Goal: Task Accomplishment & Management: Manage account settings

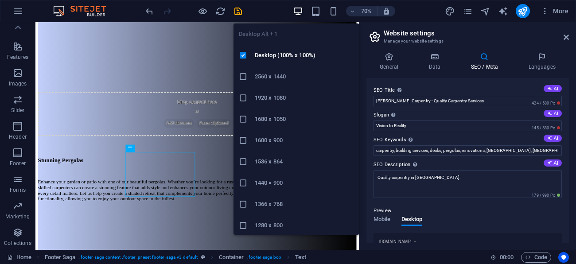
scroll to position [145, 0]
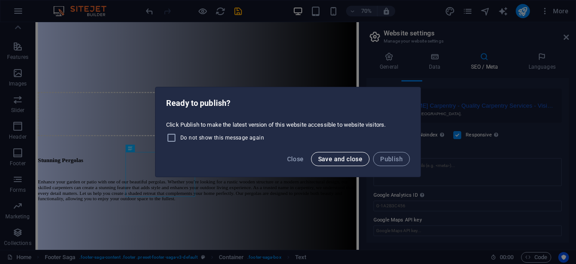
click at [339, 161] on span "Save and close" at bounding box center [340, 159] width 45 height 7
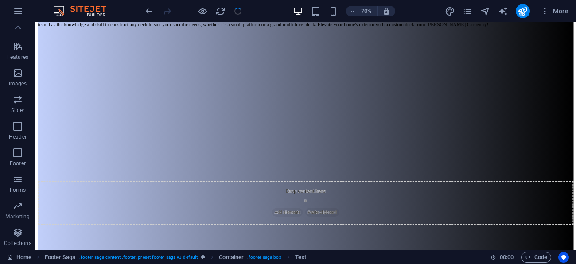
checkbox input "false"
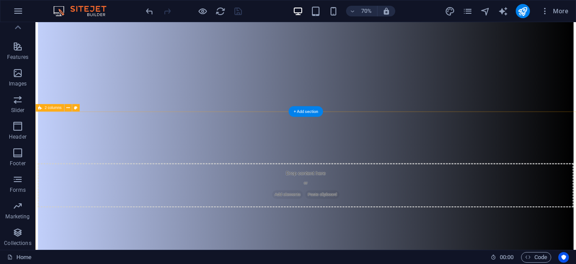
scroll to position [1712, 0]
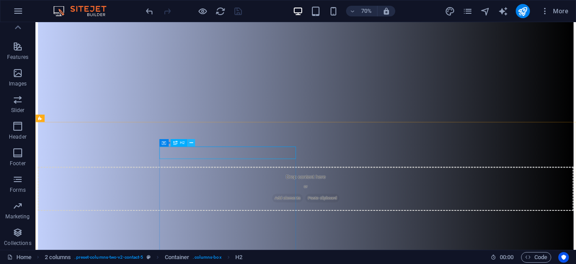
click at [190, 143] on icon at bounding box center [191, 143] width 4 height 7
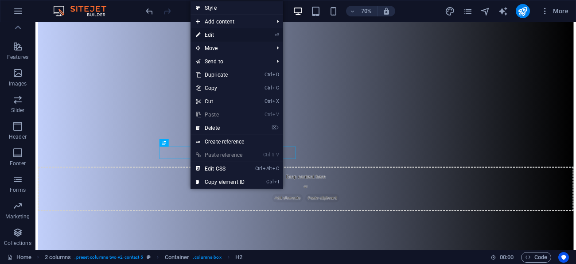
click at [212, 36] on link "⏎ Edit" at bounding box center [220, 34] width 59 height 13
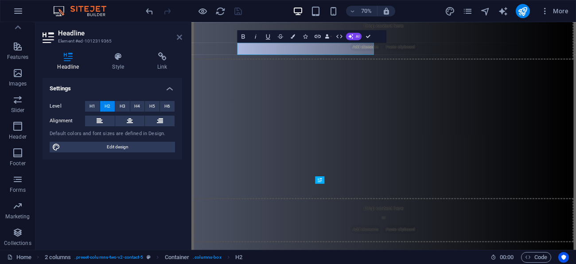
click at [179, 38] on icon at bounding box center [179, 37] width 5 height 7
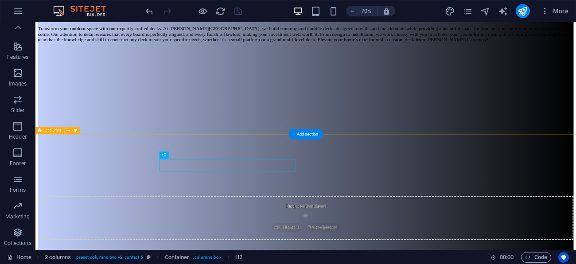
scroll to position [1654, 0]
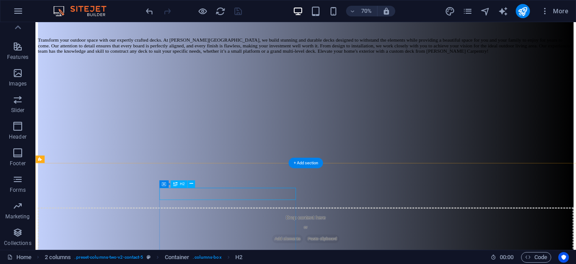
click at [191, 185] on icon at bounding box center [191, 184] width 4 height 7
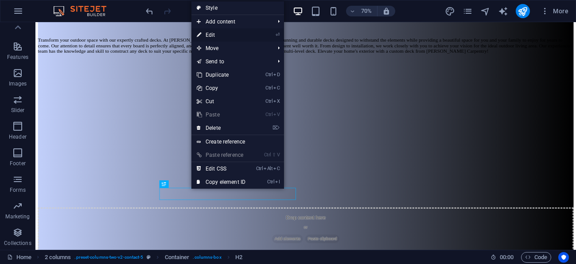
click at [222, 35] on link "⏎ Edit" at bounding box center [221, 34] width 59 height 13
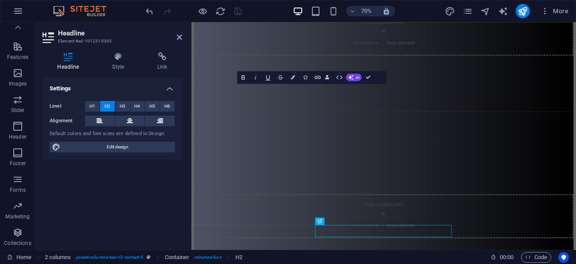
scroll to position [1601, 0]
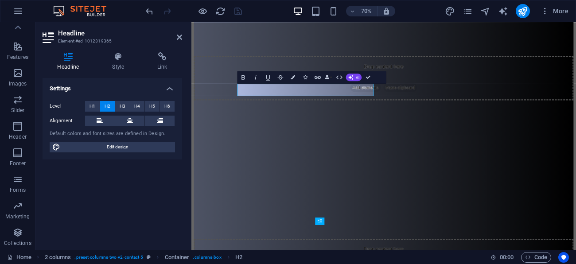
click at [106, 105] on span "H2" at bounding box center [108, 106] width 6 height 11
click at [131, 121] on icon at bounding box center [130, 121] width 6 height 11
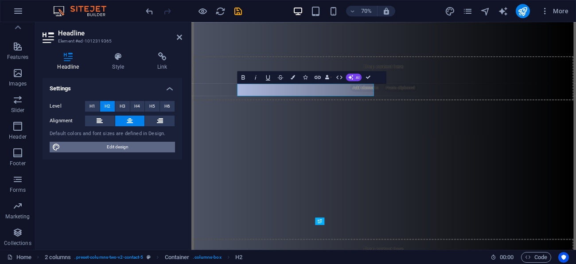
click at [122, 149] on span "Edit design" at bounding box center [118, 147] width 110 height 11
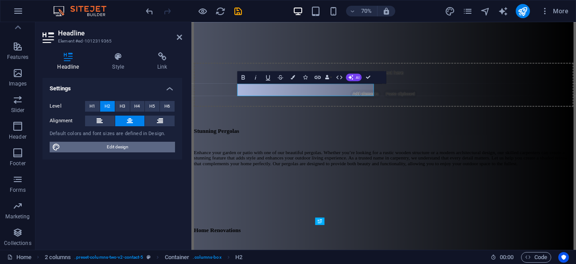
select select "px"
select select "200"
select select "px"
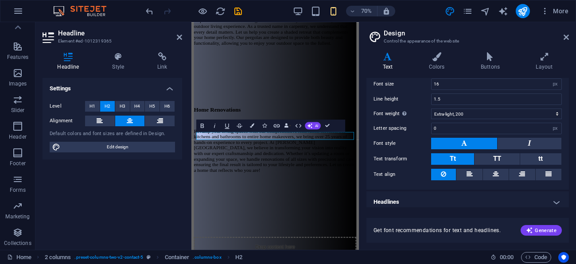
scroll to position [71, 0]
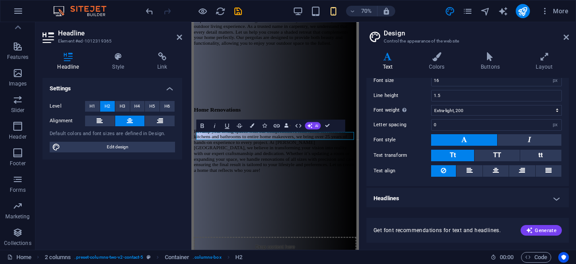
click at [410, 199] on h4 "Headlines" at bounding box center [468, 198] width 203 height 21
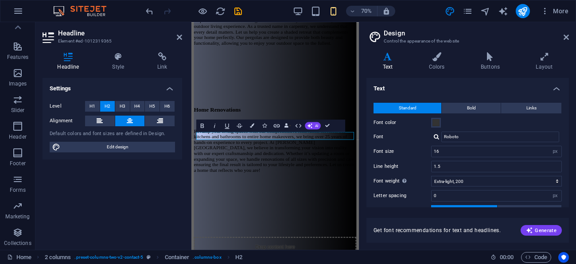
scroll to position [16, 0]
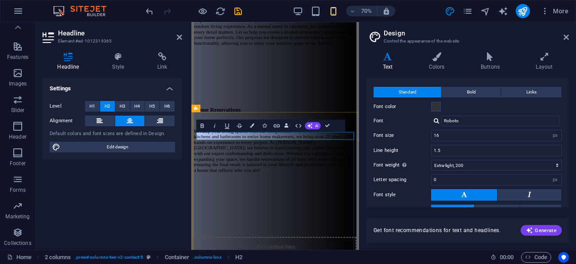
click at [434, 64] on h4 "Colors" at bounding box center [439, 61] width 52 height 19
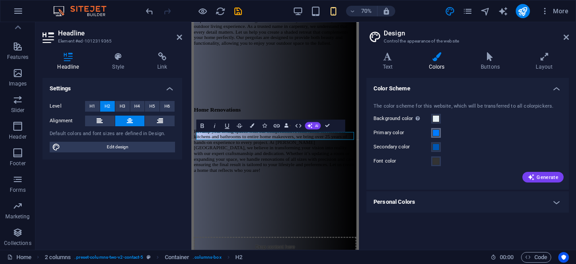
click at [436, 133] on span at bounding box center [436, 132] width 7 height 7
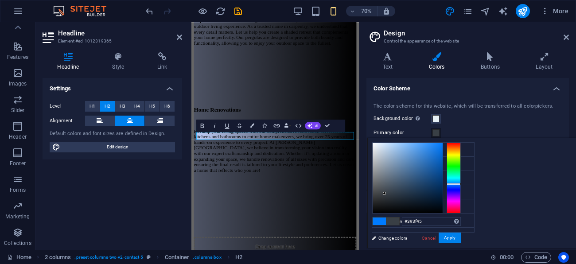
drag, startPoint x: 552, startPoint y: 141, endPoint x: 495, endPoint y: 190, distance: 76.1
click at [386, 193] on div at bounding box center [384, 193] width 3 height 3
click at [461, 239] on button "Apply" at bounding box center [450, 238] width 22 height 11
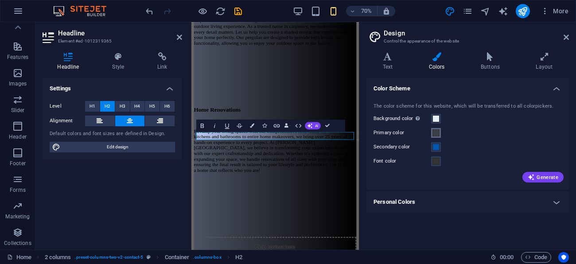
click at [434, 133] on span at bounding box center [436, 132] width 7 height 7
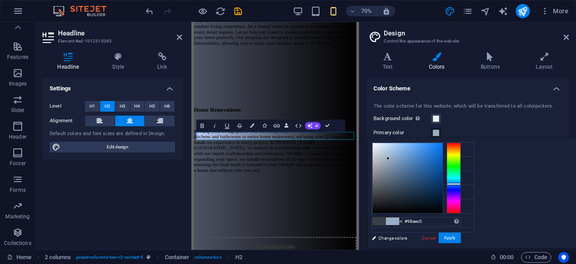
drag, startPoint x: 497, startPoint y: 192, endPoint x: 499, endPoint y: 158, distance: 34.2
click at [390, 158] on div at bounding box center [388, 158] width 3 height 3
type input "#708cab"
drag, startPoint x: 499, startPoint y: 158, endPoint x: 508, endPoint y: 165, distance: 11.6
click at [398, 165] on div at bounding box center [396, 165] width 3 height 3
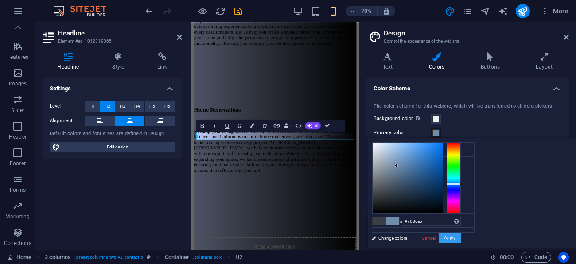
click at [461, 239] on button "Apply" at bounding box center [450, 238] width 22 height 11
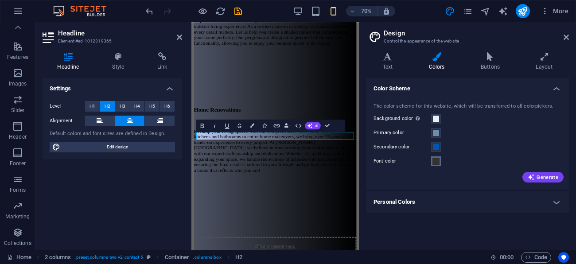
click at [434, 164] on span at bounding box center [436, 161] width 7 height 7
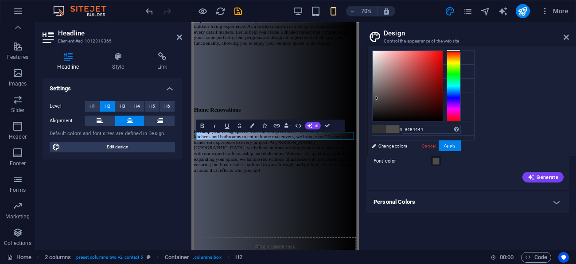
type input "#464242"
drag, startPoint x: 483, startPoint y: 107, endPoint x: 487, endPoint y: 101, distance: 7.4
click at [378, 101] on div at bounding box center [376, 101] width 3 height 3
click at [461, 144] on button "Apply" at bounding box center [450, 146] width 22 height 11
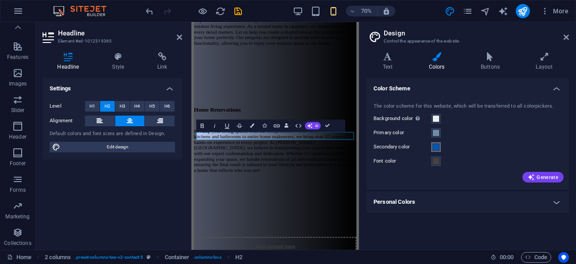
click at [439, 149] on span at bounding box center [436, 147] width 7 height 7
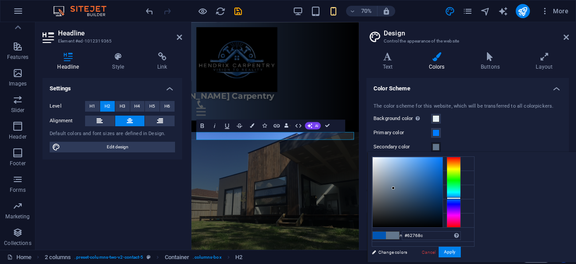
type input "#61758b"
drag, startPoint x: 552, startPoint y: 177, endPoint x: 504, endPoint y: 188, distance: 49.9
click at [395, 188] on div at bounding box center [393, 188] width 3 height 3
drag, startPoint x: 566, startPoint y: 247, endPoint x: 568, endPoint y: 252, distance: 5.4
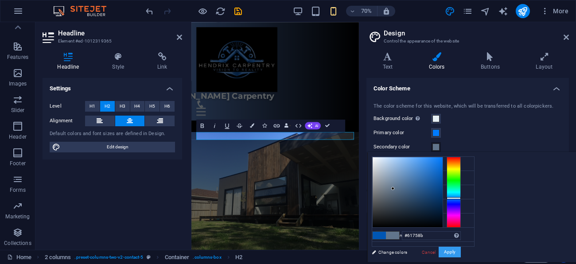
click at [461, 252] on button "Apply" at bounding box center [450, 252] width 22 height 11
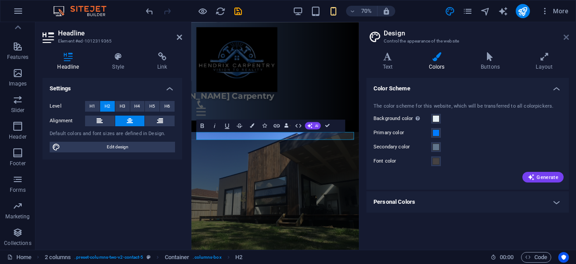
click at [564, 37] on icon at bounding box center [566, 37] width 5 height 7
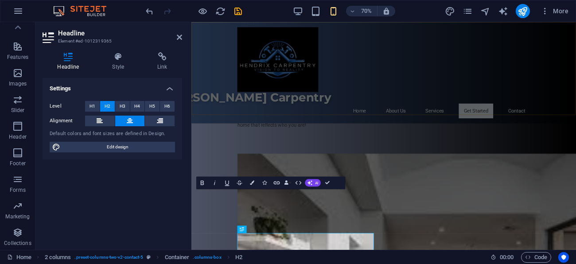
scroll to position [1387, 0]
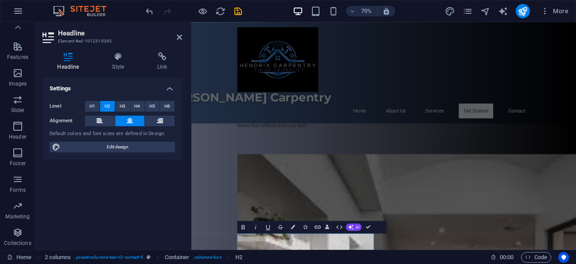
click at [182, 35] on aside "Headline Element #ed-1012319365 Headline Style Link Settings Level H1 H2 H3 H4 …" at bounding box center [113, 136] width 156 height 228
click at [179, 37] on icon at bounding box center [179, 37] width 5 height 7
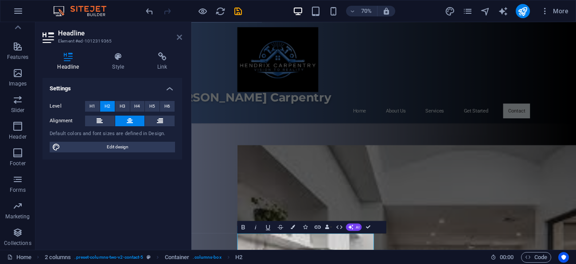
scroll to position [1745, 0]
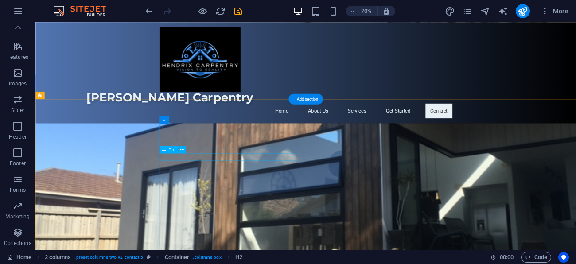
click at [180, 148] on icon at bounding box center [182, 149] width 4 height 7
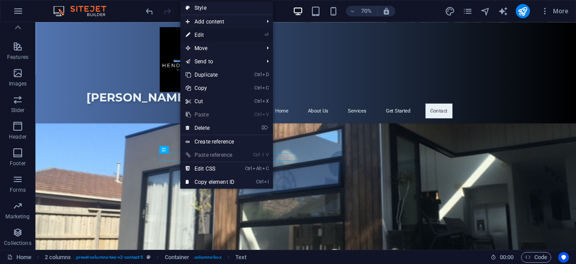
click at [205, 32] on link "⏎ Edit" at bounding box center [209, 34] width 59 height 13
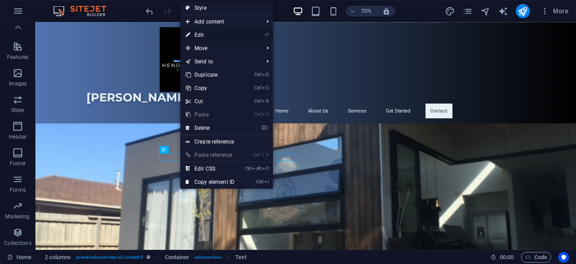
scroll to position [1692, 0]
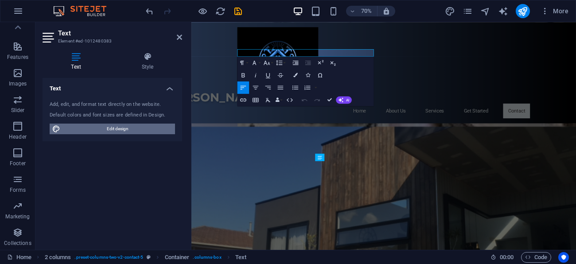
click at [145, 128] on span "Edit design" at bounding box center [118, 129] width 110 height 11
select select "px"
select select "200"
select select "px"
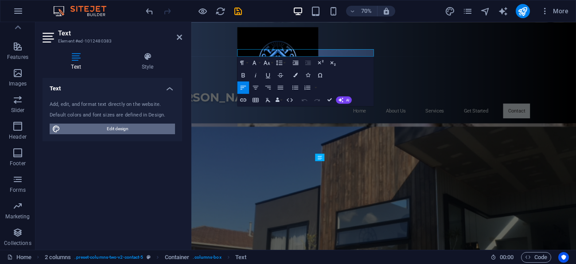
select select "600"
select select "px"
select select "rem"
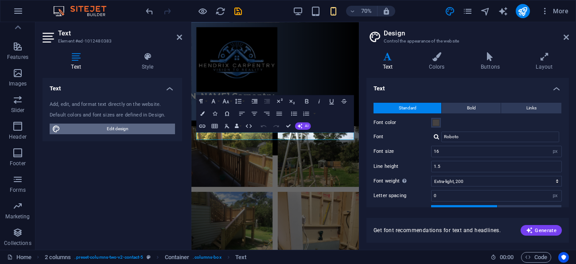
type input "18"
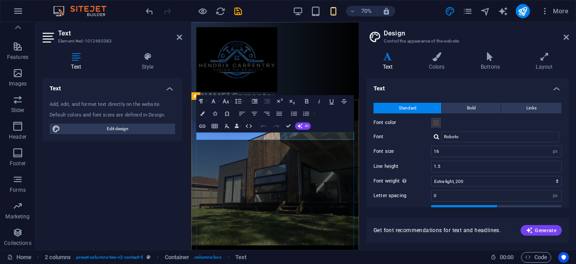
click at [563, 32] on h2 "Design" at bounding box center [476, 33] width 185 height 8
click at [569, 34] on icon at bounding box center [566, 37] width 5 height 7
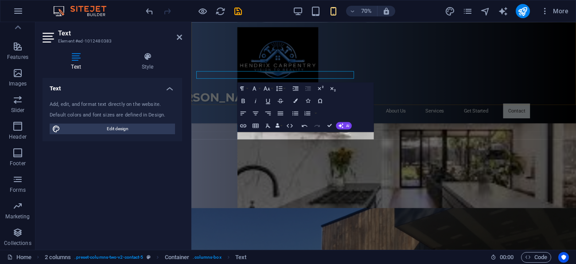
scroll to position [1573, 0]
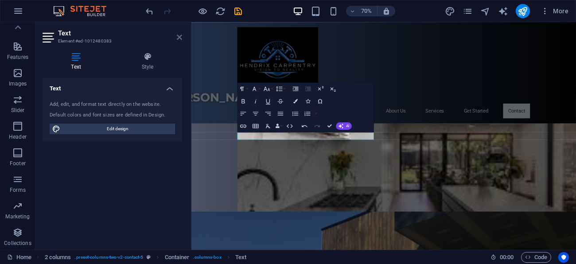
click at [179, 35] on icon at bounding box center [179, 37] width 5 height 7
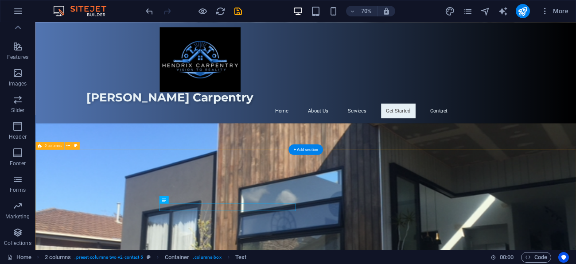
scroll to position [1690, 0]
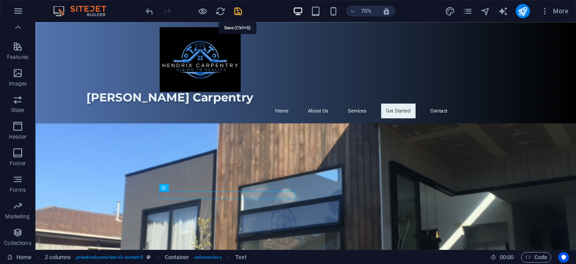
click at [236, 9] on icon "save" at bounding box center [238, 11] width 10 height 10
checkbox input "false"
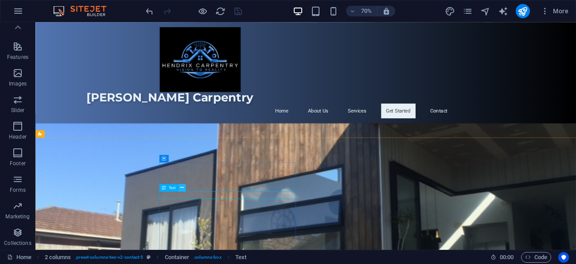
click at [181, 189] on icon at bounding box center [182, 188] width 4 height 7
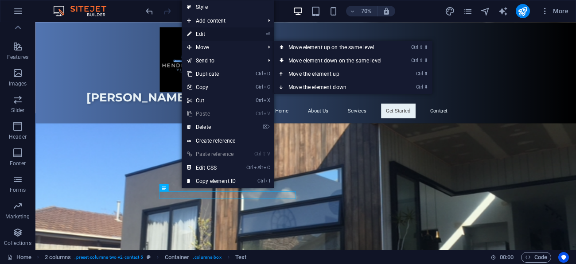
click at [204, 31] on link "⏎ Edit" at bounding box center [211, 33] width 59 height 13
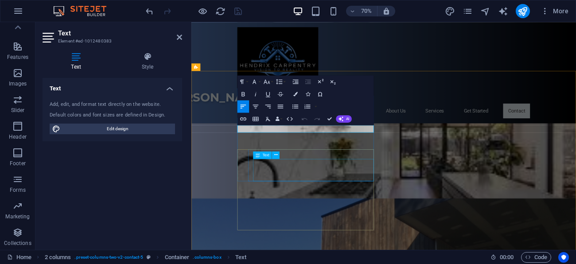
scroll to position [1573, 0]
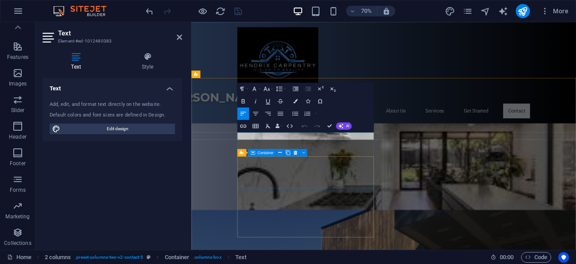
click at [177, 38] on icon at bounding box center [179, 37] width 5 height 7
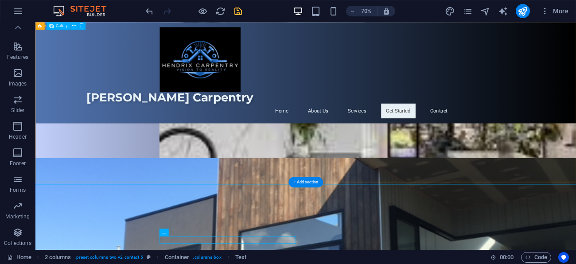
scroll to position [1642, 0]
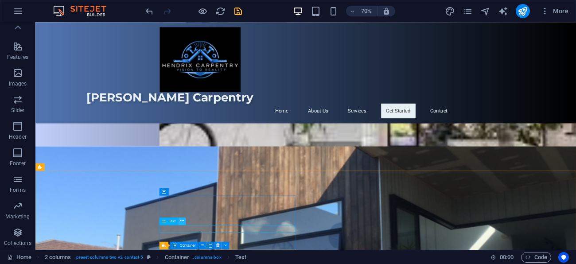
click at [181, 221] on icon at bounding box center [182, 221] width 4 height 7
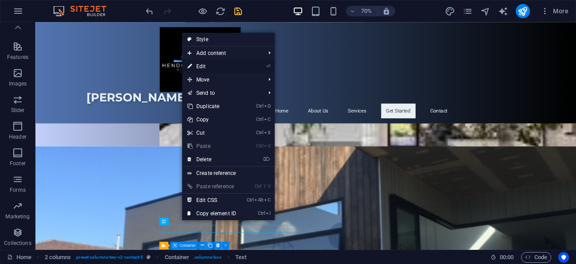
click at [208, 70] on link "⏎ Edit" at bounding box center [211, 66] width 59 height 13
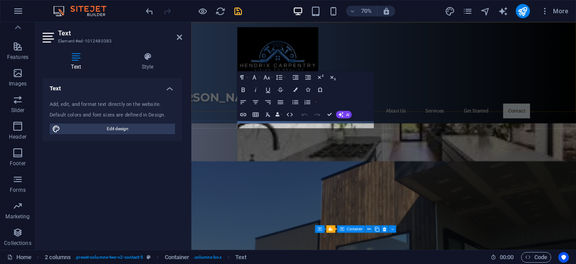
scroll to position [1589, 0]
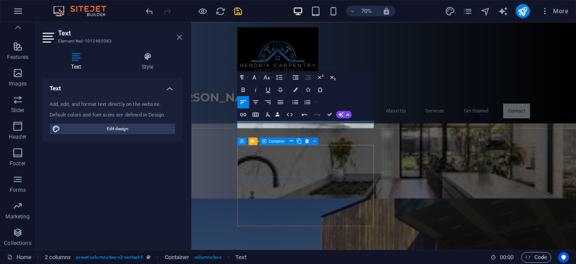
click at [180, 37] on icon at bounding box center [179, 37] width 5 height 7
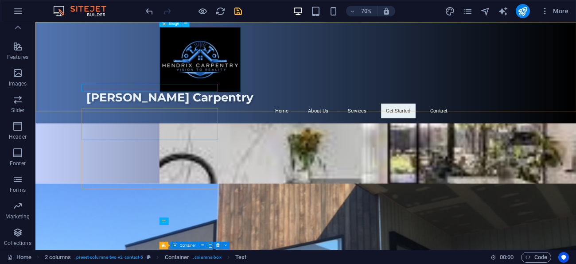
scroll to position [1642, 0]
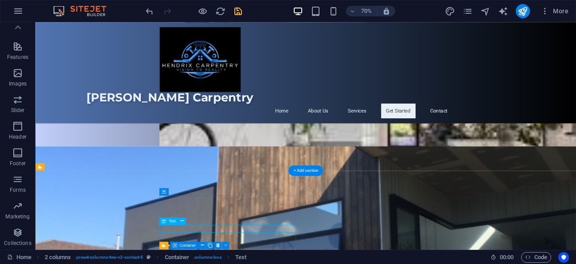
click at [187, 216] on icon at bounding box center [187, 216] width 4 height 7
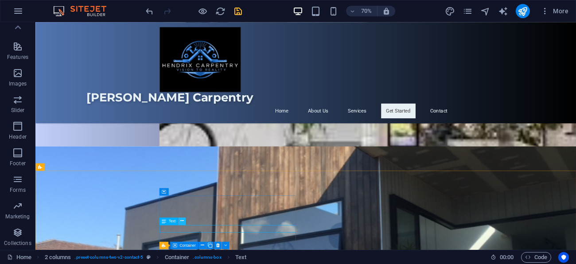
click at [180, 220] on icon at bounding box center [182, 221] width 4 height 7
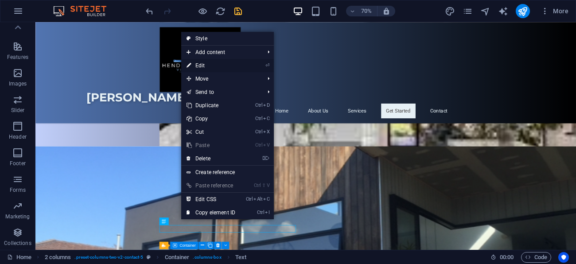
click at [205, 70] on link "⏎ Edit" at bounding box center [210, 65] width 59 height 13
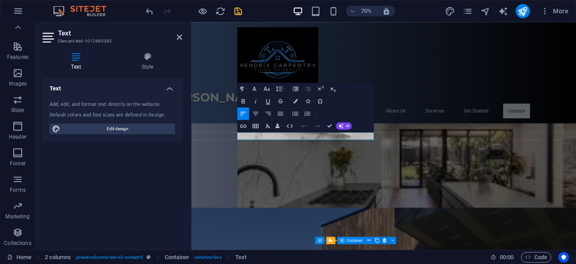
scroll to position [1573, 0]
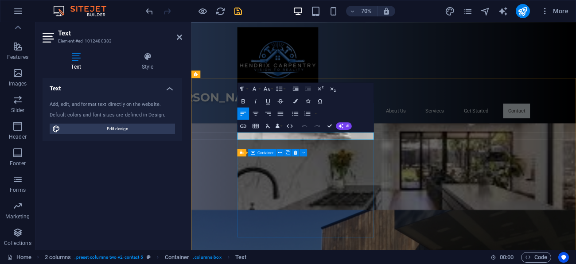
click at [178, 38] on icon at bounding box center [179, 37] width 5 height 7
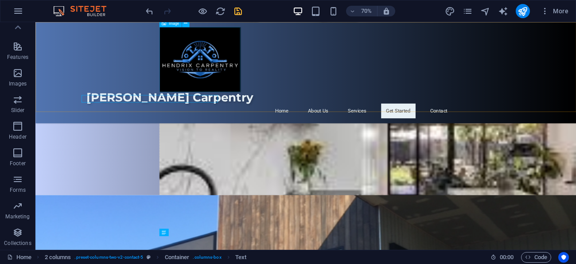
scroll to position [1626, 0]
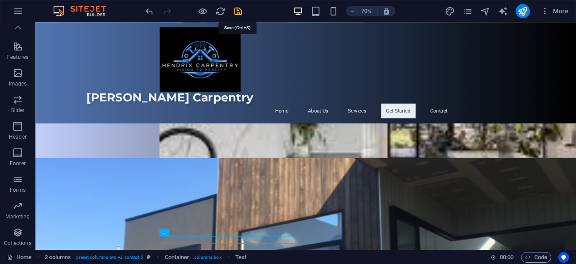
click at [238, 11] on icon "save" at bounding box center [238, 11] width 10 height 10
checkbox input "false"
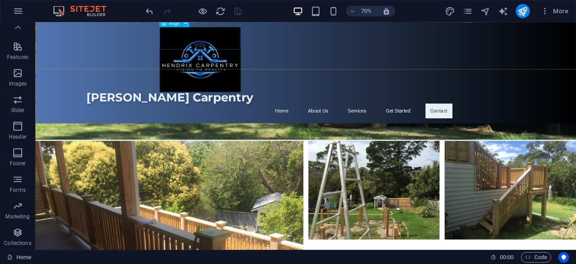
scroll to position [1989, 0]
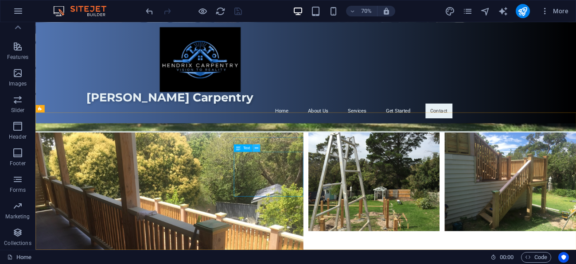
click at [256, 149] on icon at bounding box center [257, 148] width 4 height 7
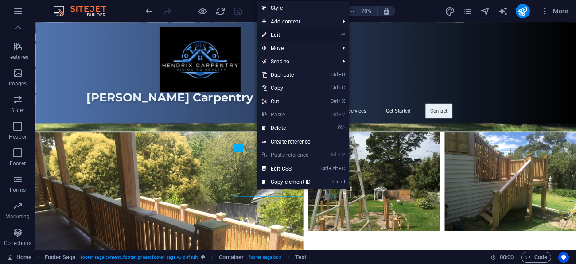
click at [276, 38] on link "⏎ Edit" at bounding box center [286, 34] width 59 height 13
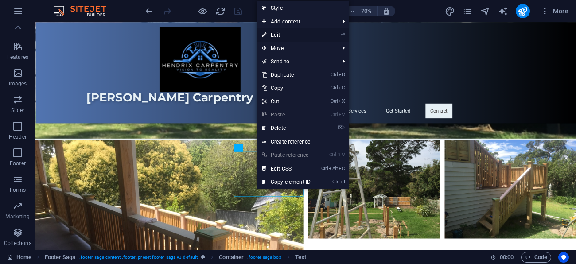
scroll to position [1787, 0]
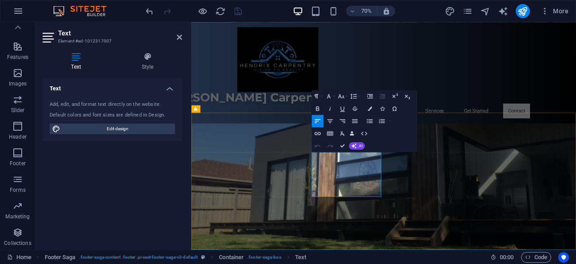
click at [178, 34] on icon at bounding box center [179, 37] width 5 height 7
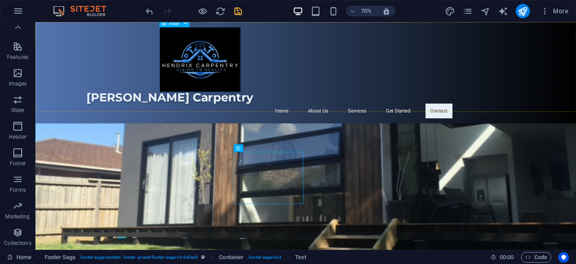
scroll to position [1989, 0]
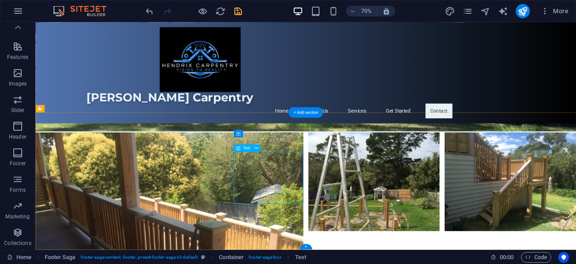
click at [258, 149] on icon at bounding box center [257, 148] width 4 height 7
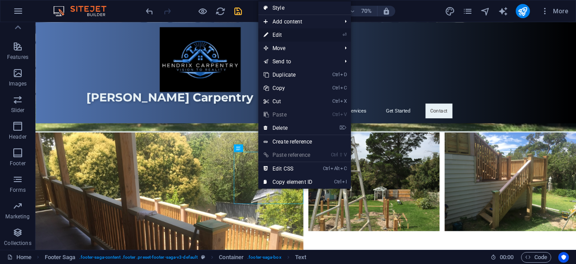
click at [278, 35] on link "⏎ Edit" at bounding box center [287, 34] width 59 height 13
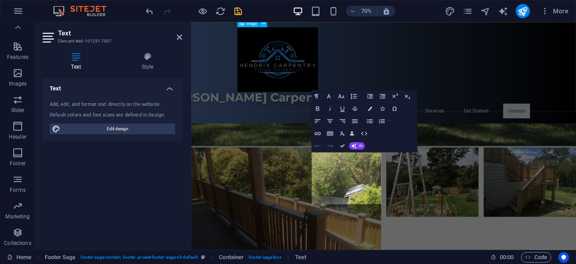
scroll to position [1787, 0]
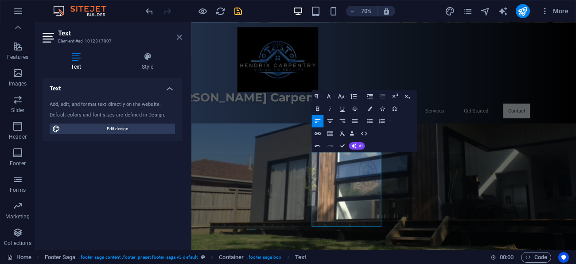
click at [180, 37] on icon at bounding box center [179, 37] width 5 height 7
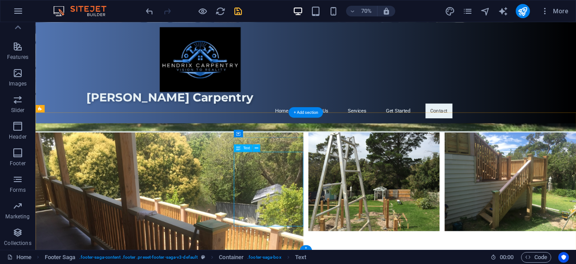
scroll to position [1991, 0]
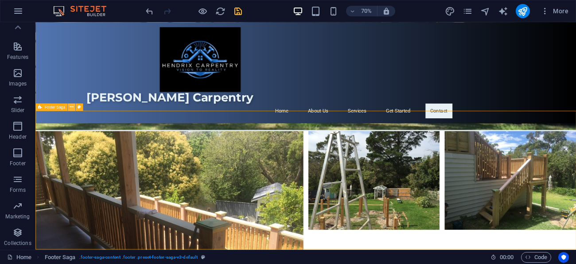
click at [70, 109] on icon at bounding box center [72, 107] width 4 height 7
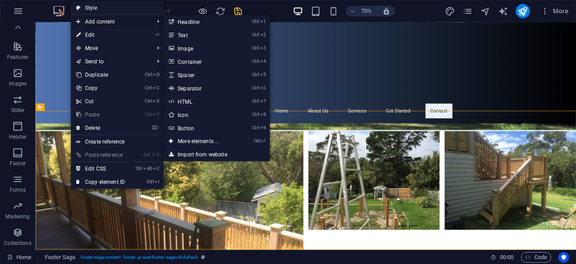
click at [102, 22] on span "Add content" at bounding box center [110, 21] width 79 height 13
click at [190, 51] on link "Ctrl 3 Image" at bounding box center [200, 48] width 73 height 13
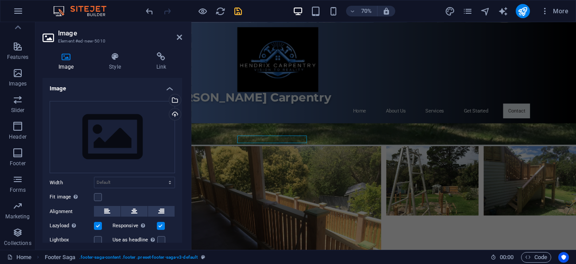
scroll to position [1790, 0]
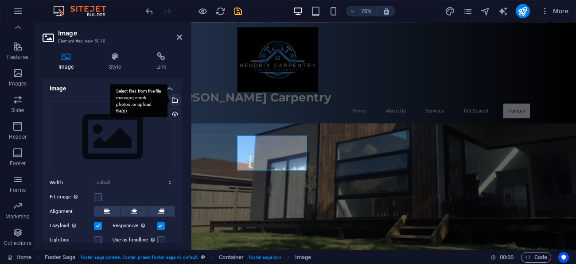
click at [168, 101] on div "Select files from the file manager, stock photos, or upload file(s)" at bounding box center [139, 100] width 58 height 33
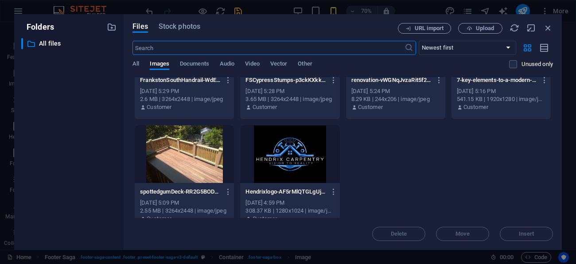
scroll to position [188, 0]
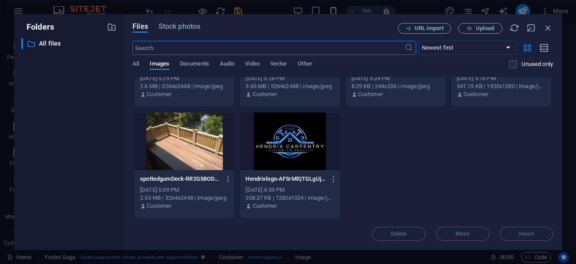
click at [286, 157] on div at bounding box center [289, 142] width 99 height 58
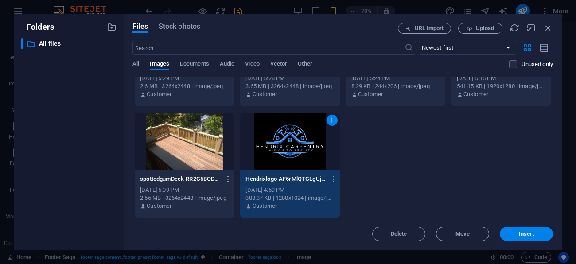
click at [286, 157] on div "1" at bounding box center [289, 142] width 99 height 58
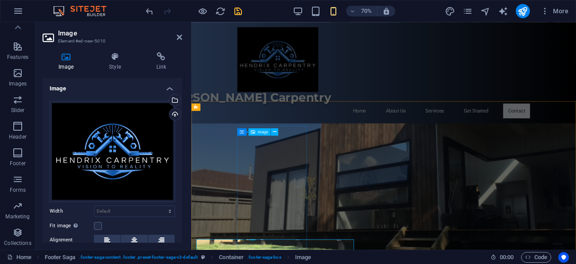
scroll to position [1790, 0]
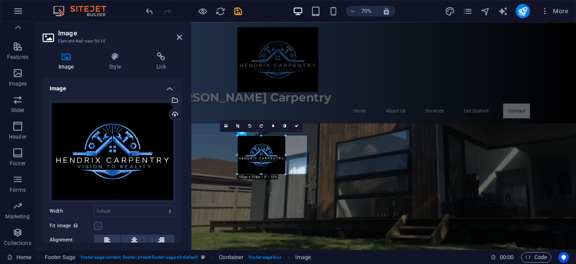
drag, startPoint x: 307, startPoint y: 192, endPoint x: 274, endPoint y: 161, distance: 44.9
type input "154"
select select "px"
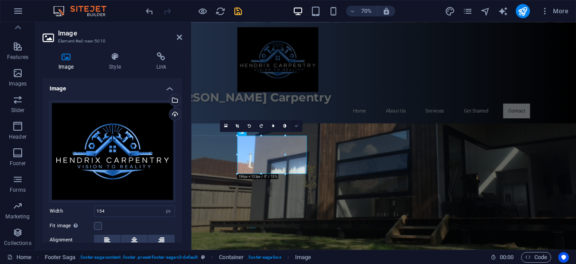
click at [297, 124] on icon at bounding box center [297, 126] width 4 height 4
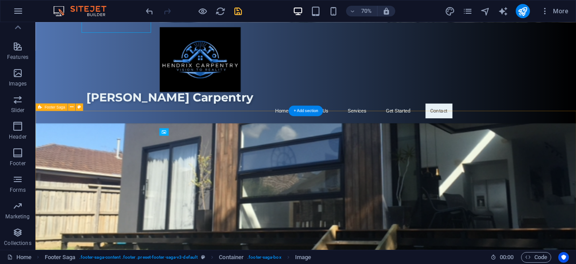
scroll to position [1991, 0]
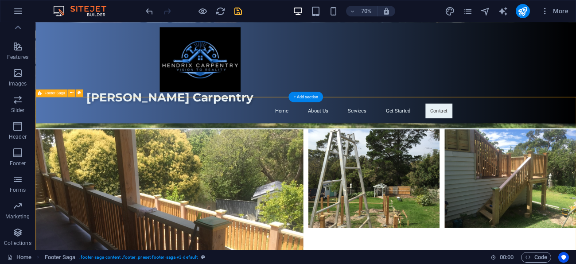
scroll to position [1980, 0]
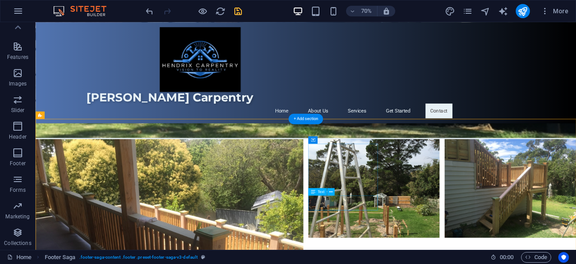
click at [329, 193] on icon at bounding box center [331, 192] width 4 height 7
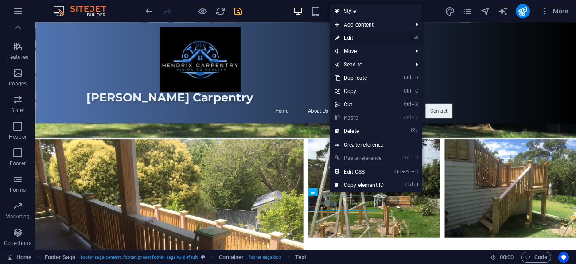
click at [358, 41] on link "⏎ Edit" at bounding box center [359, 37] width 59 height 13
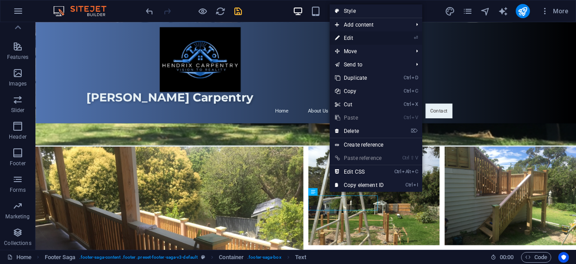
scroll to position [1778, 0]
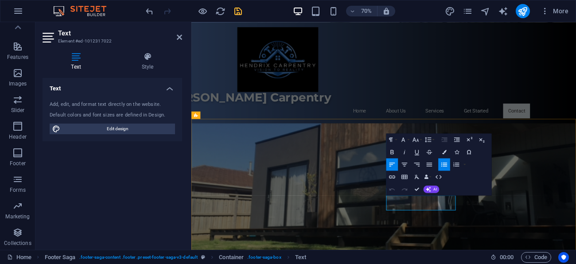
click at [179, 37] on icon at bounding box center [179, 37] width 5 height 7
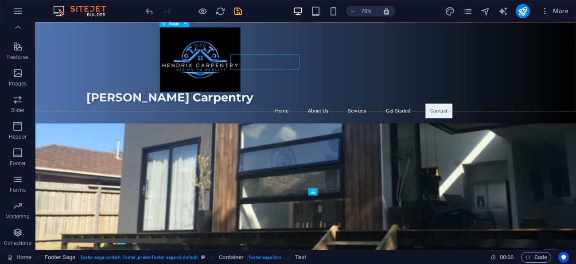
scroll to position [1980, 0]
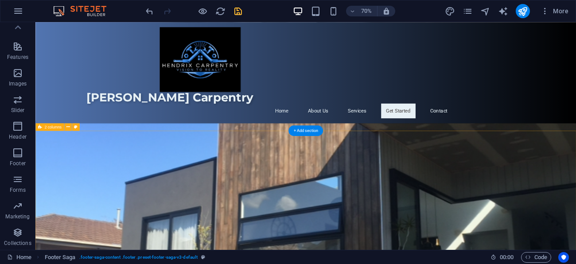
scroll to position [1676, 0]
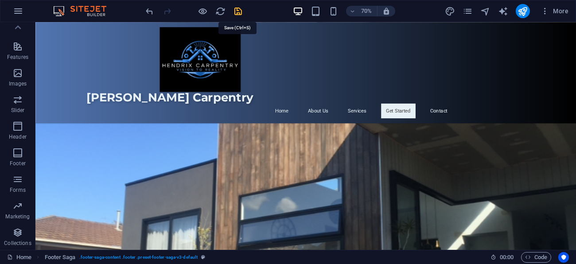
click at [238, 11] on icon "save" at bounding box center [238, 11] width 10 height 10
checkbox input "false"
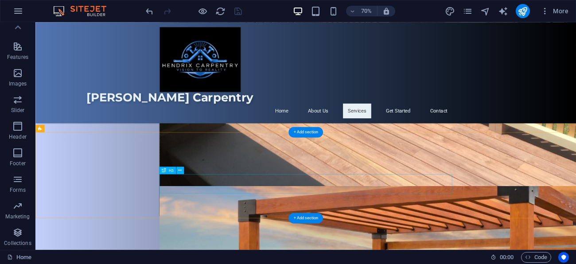
scroll to position [783, 0]
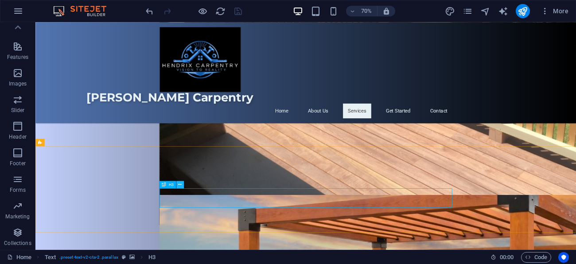
click at [180, 185] on icon at bounding box center [180, 184] width 4 height 7
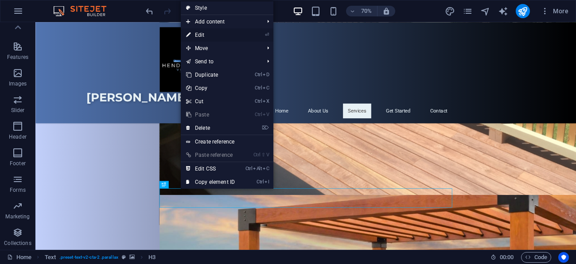
click at [208, 33] on link "⏎ Edit" at bounding box center [210, 34] width 59 height 13
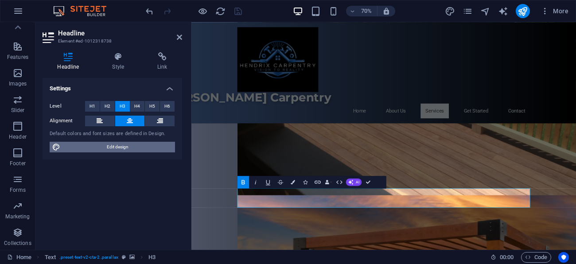
click at [132, 147] on span "Edit design" at bounding box center [118, 147] width 110 height 11
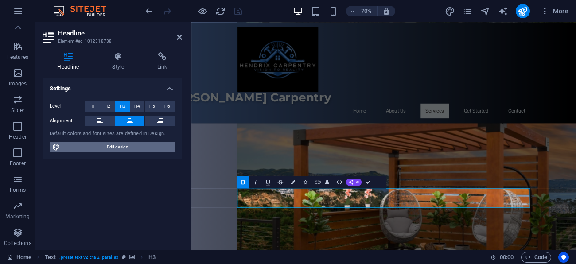
select select "px"
select select "200"
select select "px"
select select "600"
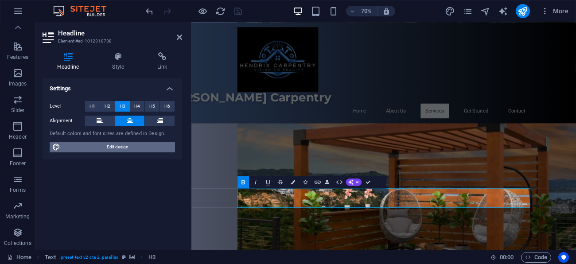
select select "px"
select select "rem"
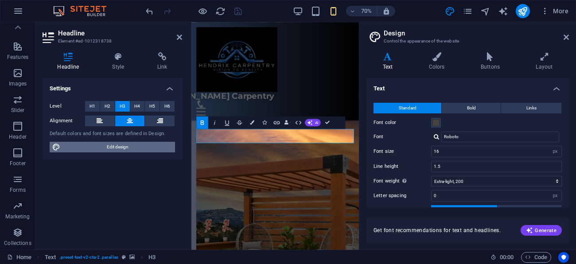
type input "18"
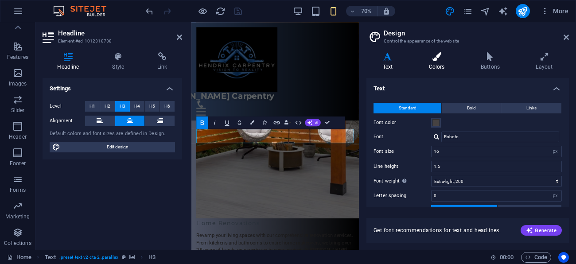
click at [436, 63] on h4 "Colors" at bounding box center [439, 61] width 52 height 19
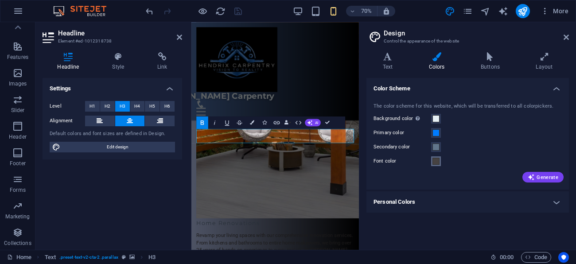
click at [437, 163] on span at bounding box center [436, 161] width 7 height 7
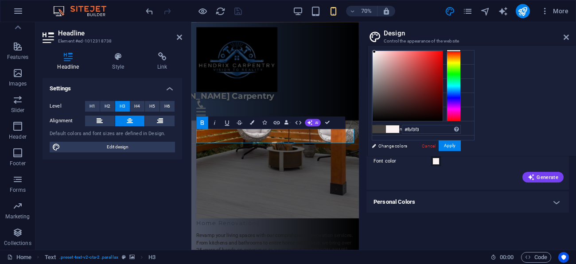
type input "#fbf4f4"
drag, startPoint x: 487, startPoint y: 100, endPoint x: 485, endPoint y: 51, distance: 48.8
click at [376, 51] on div at bounding box center [373, 51] width 3 height 3
click at [461, 145] on button "Apply" at bounding box center [450, 146] width 22 height 11
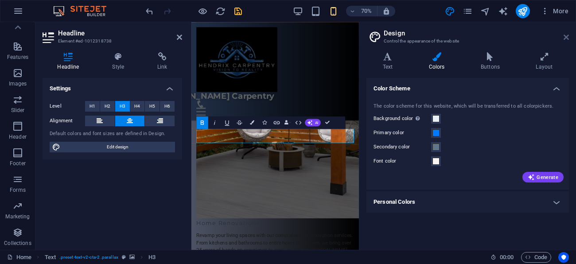
click at [568, 39] on icon at bounding box center [566, 37] width 5 height 7
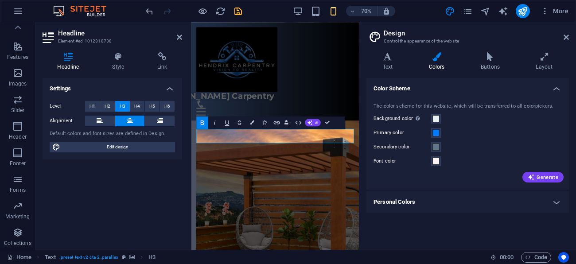
scroll to position [1003, 0]
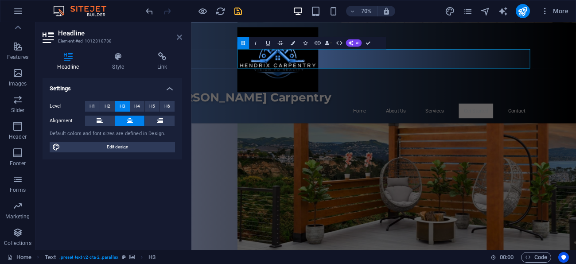
click at [181, 37] on icon at bounding box center [179, 37] width 5 height 7
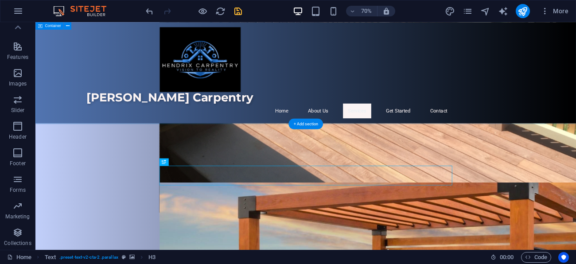
scroll to position [779, 0]
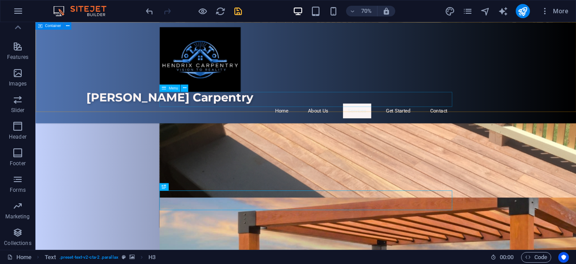
click at [499, 139] on nav "Home About Us Services Get Started Contact" at bounding box center [422, 148] width 419 height 21
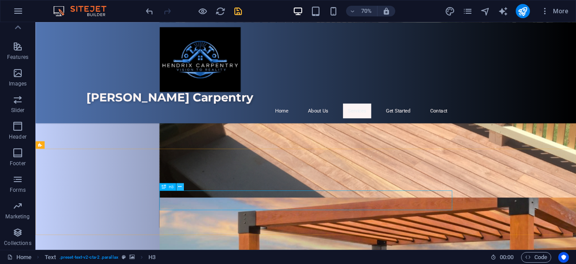
click at [180, 188] on icon at bounding box center [180, 187] width 4 height 7
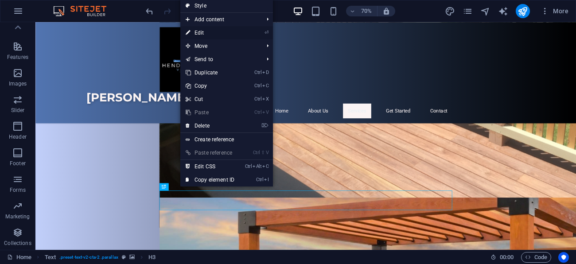
click at [207, 31] on link "⏎ Edit" at bounding box center [209, 32] width 59 height 13
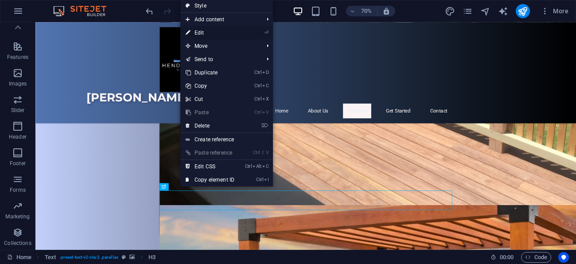
scroll to position [801, 0]
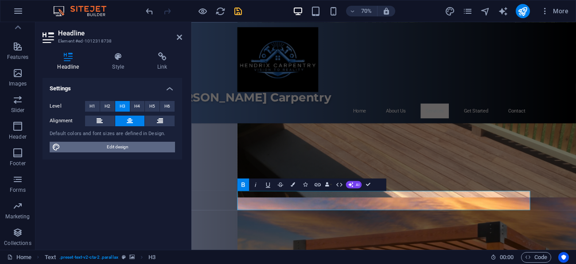
click at [123, 145] on span "Edit design" at bounding box center [118, 147] width 110 height 11
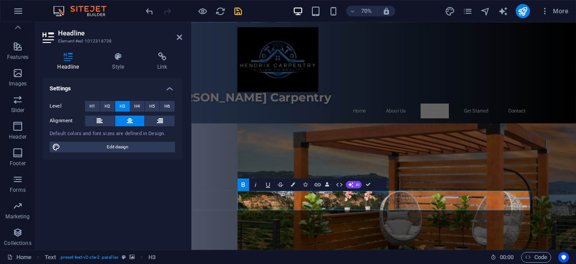
scroll to position [989, 0]
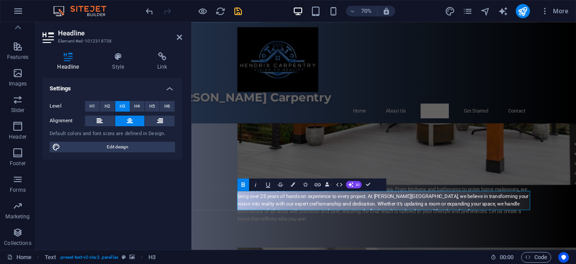
select select "px"
select select "200"
select select "px"
select select "600"
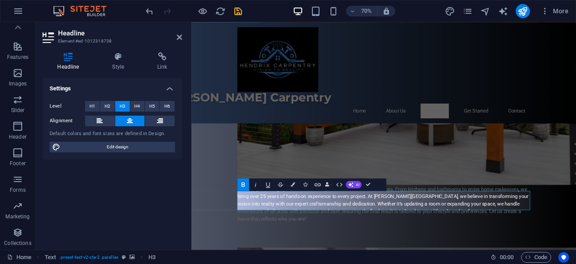
select select "px"
select select "rem"
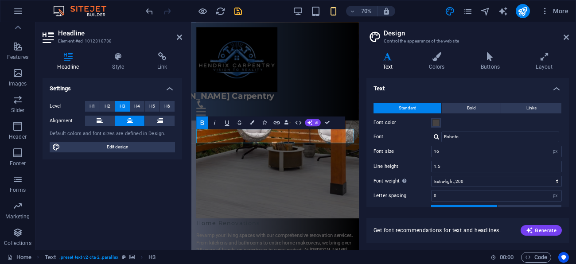
type input "#fbf4f4"
type input "18"
click at [435, 125] on span at bounding box center [436, 122] width 7 height 7
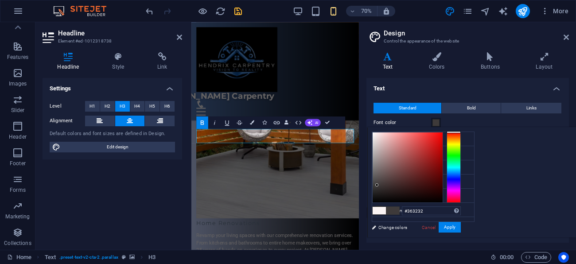
type input "#343131"
drag, startPoint x: 486, startPoint y: 133, endPoint x: 488, endPoint y: 188, distance: 55.0
click at [379, 188] on div at bounding box center [377, 187] width 3 height 3
click at [461, 230] on button "Apply" at bounding box center [450, 227] width 22 height 11
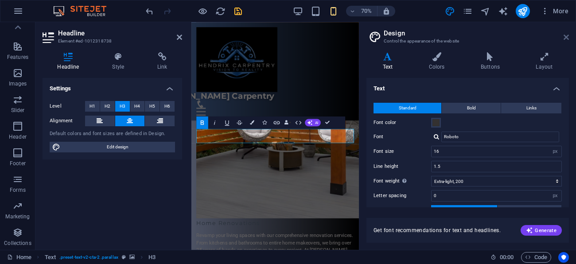
click at [565, 37] on icon at bounding box center [566, 37] width 5 height 7
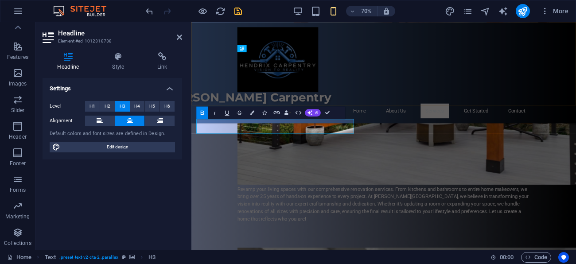
scroll to position [1003, 0]
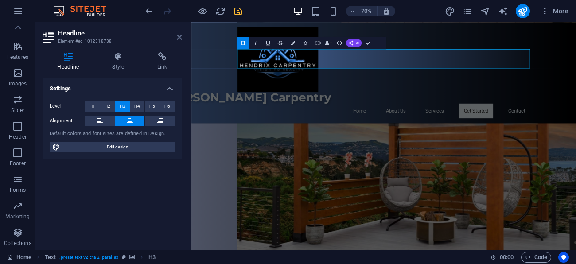
click at [179, 36] on icon at bounding box center [179, 37] width 5 height 7
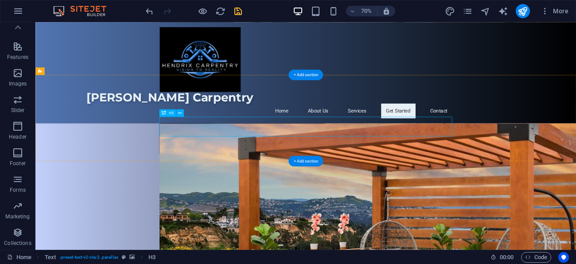
scroll to position [875, 0]
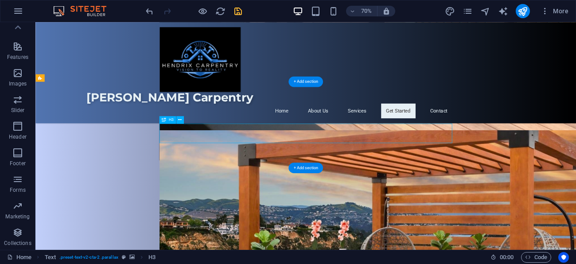
click at [183, 119] on button at bounding box center [180, 120] width 8 height 8
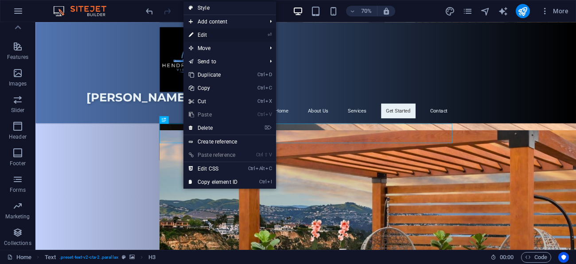
click at [211, 36] on link "⏎ Edit" at bounding box center [213, 34] width 59 height 13
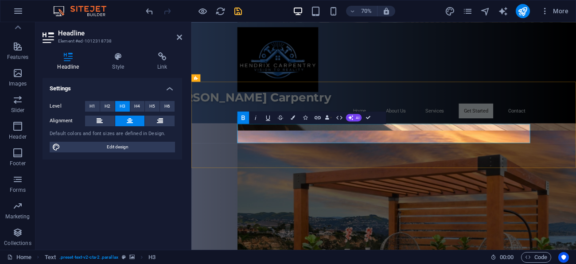
click at [293, 119] on icon "button" at bounding box center [293, 117] width 4 height 4
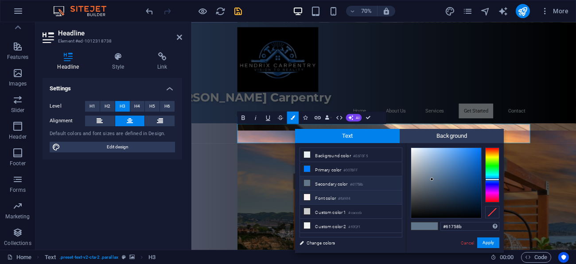
click at [308, 200] on icon at bounding box center [307, 197] width 6 height 6
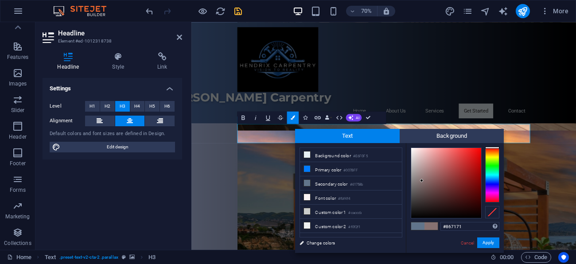
drag, startPoint x: 413, startPoint y: 149, endPoint x: 420, endPoint y: 178, distance: 30.2
click at [422, 180] on div at bounding box center [421, 180] width 3 height 3
type input "#887373"
click at [485, 241] on button "Apply" at bounding box center [489, 243] width 22 height 11
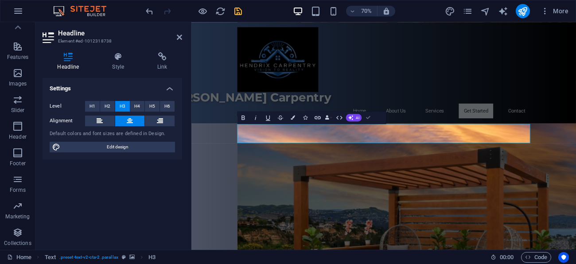
scroll to position [875, 0]
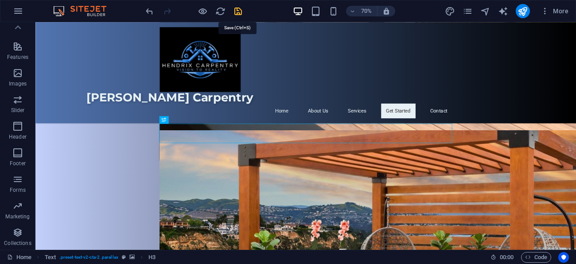
click at [241, 12] on icon "save" at bounding box center [238, 11] width 10 height 10
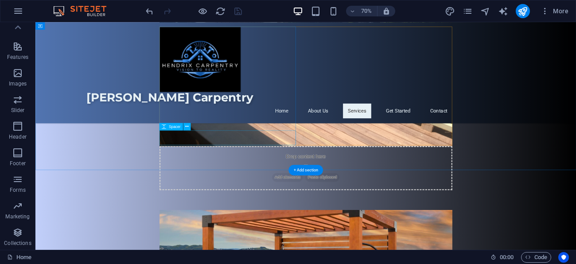
scroll to position [764, 0]
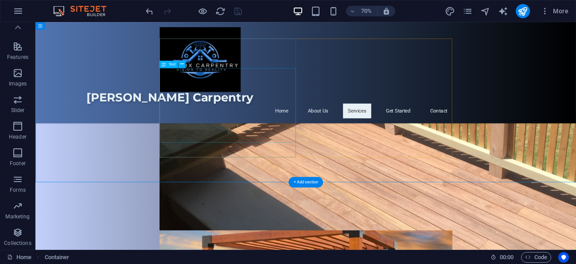
scroll to position [716, 0]
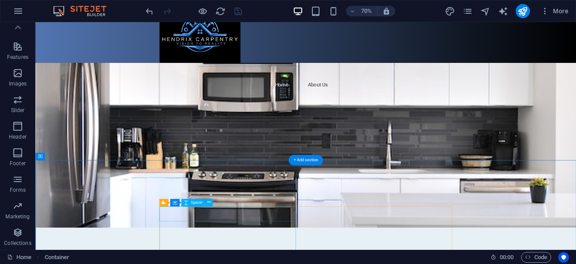
scroll to position [0, 0]
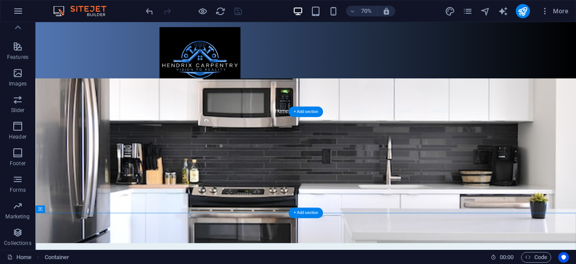
click at [526, 235] on figure at bounding box center [421, 220] width 773 height 235
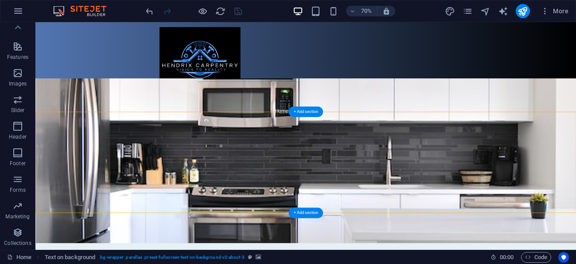
click at [576, 264] on figure at bounding box center [421, 220] width 773 height 235
click at [434, 225] on figure at bounding box center [421, 220] width 773 height 235
click at [290, 76] on figure at bounding box center [422, 75] width 419 height 93
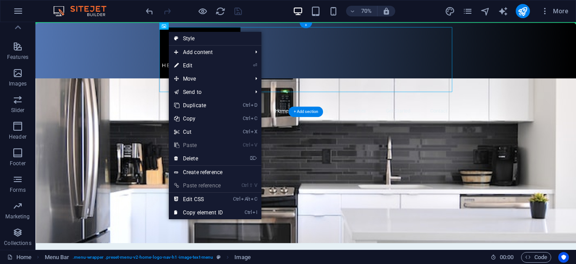
drag, startPoint x: 222, startPoint y: 36, endPoint x: 207, endPoint y: 41, distance: 15.7
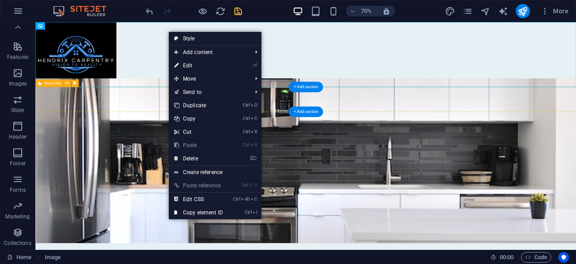
click at [141, 129] on div "Hendrix Carpentry Home About Us Services Get Started Contact" at bounding box center [421, 141] width 773 height 52
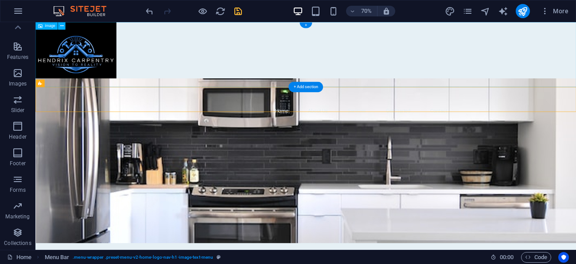
click at [245, 67] on figure at bounding box center [421, 68] width 773 height 93
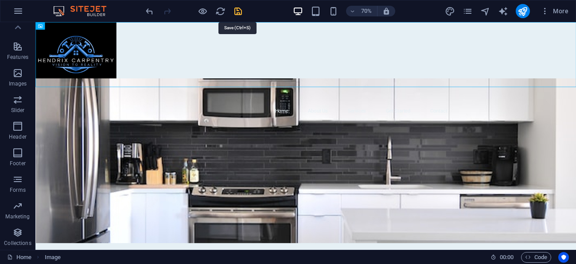
click at [240, 12] on icon "save" at bounding box center [238, 11] width 10 height 10
checkbox input "false"
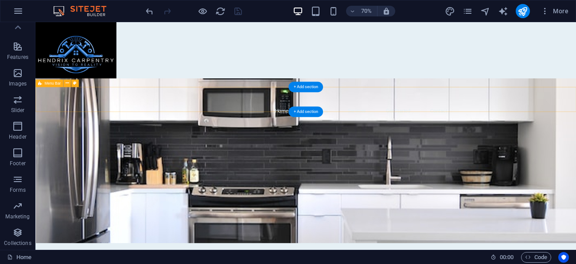
click at [151, 139] on div "Hendrix Carpentry Home About Us Services Get Started Contact" at bounding box center [421, 141] width 773 height 52
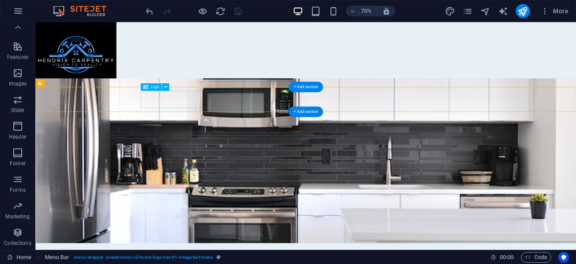
click at [268, 130] on div "[PERSON_NAME] Carpentry" at bounding box center [422, 130] width 628 height 25
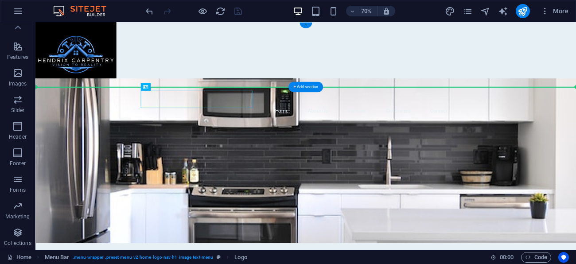
drag, startPoint x: 188, startPoint y: 110, endPoint x: 231, endPoint y: 98, distance: 45.5
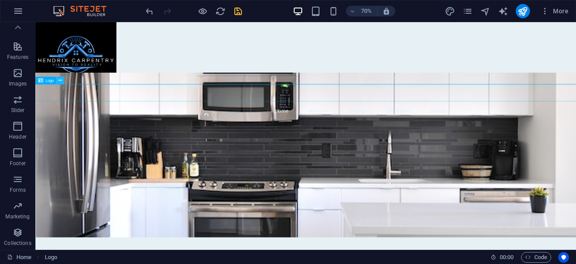
click at [61, 78] on icon at bounding box center [61, 80] width 4 height 7
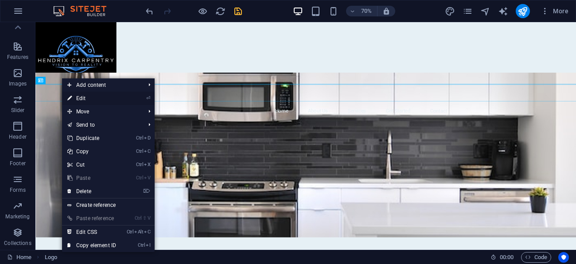
click at [85, 102] on link "⏎ Edit" at bounding box center [91, 98] width 59 height 13
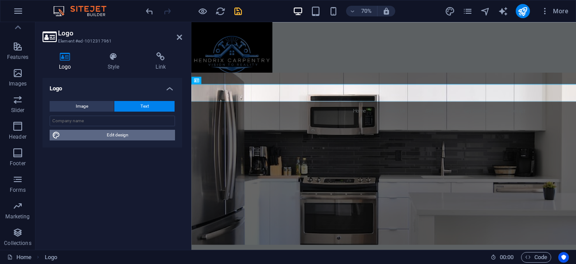
click at [105, 138] on span "Edit design" at bounding box center [118, 135] width 110 height 11
select select "px"
select select "200"
select select "px"
select select "rem"
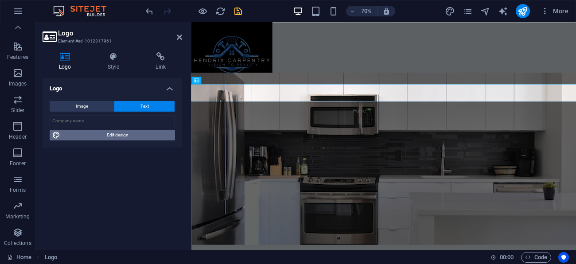
select select "700"
select select "px"
select select "rem"
select select "px"
select select "600"
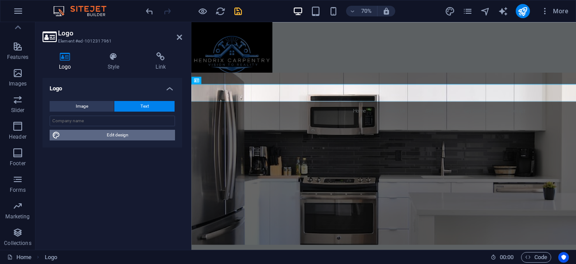
select select "px"
select select "rem"
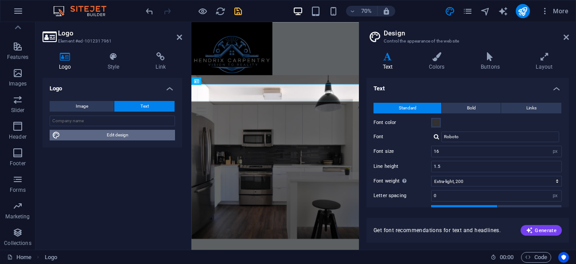
type input "1.0870"
type input "18"
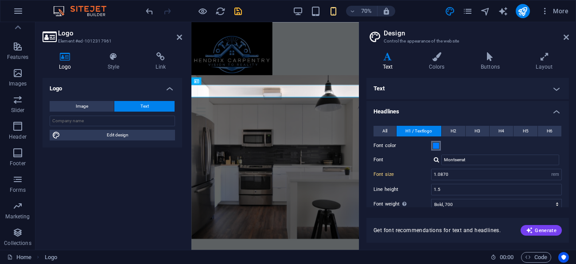
click at [437, 146] on span at bounding box center [436, 145] width 7 height 7
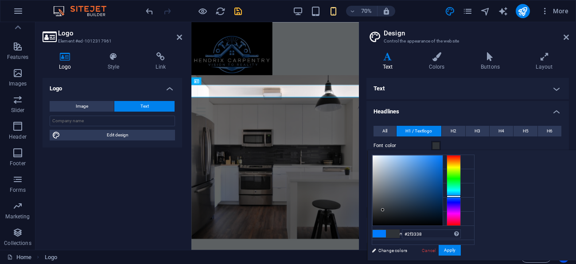
drag, startPoint x: 553, startPoint y: 154, endPoint x: 493, endPoint y: 208, distance: 80.7
click at [384, 209] on div at bounding box center [382, 209] width 3 height 3
type input "#303539"
click at [461, 250] on button "Apply" at bounding box center [450, 250] width 22 height 11
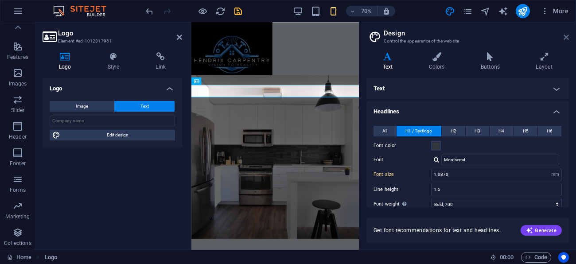
click at [568, 34] on icon at bounding box center [566, 37] width 5 height 7
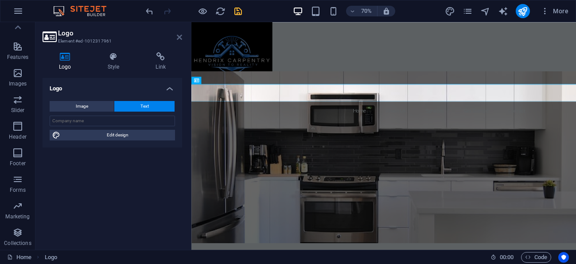
click at [182, 35] on icon at bounding box center [179, 37] width 5 height 7
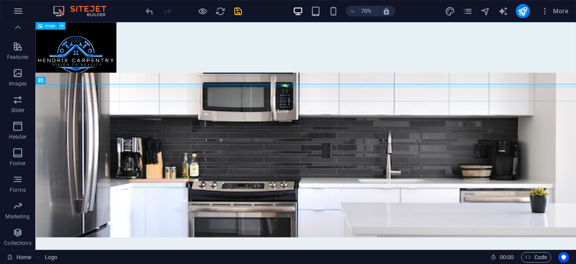
click at [63, 28] on button at bounding box center [62, 26] width 8 height 8
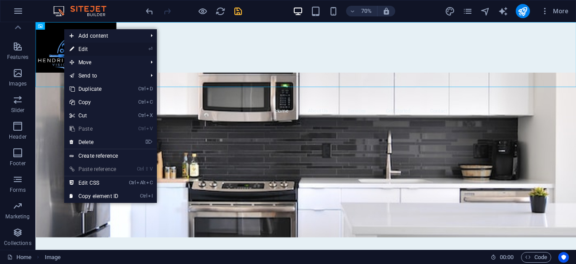
click at [91, 48] on link "⏎ Edit" at bounding box center [93, 49] width 59 height 13
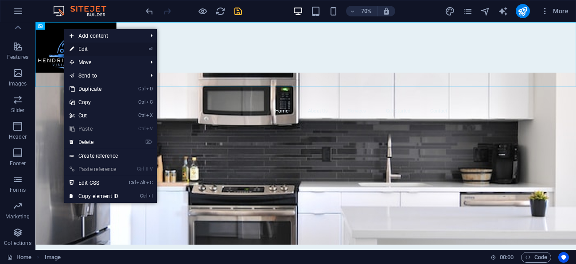
select select "px"
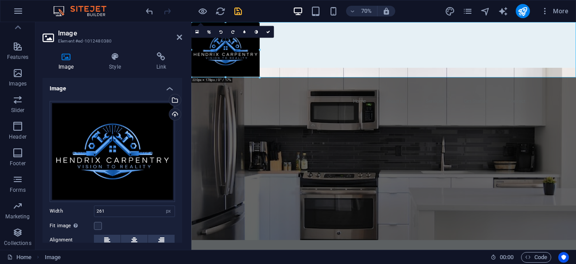
drag, startPoint x: 272, startPoint y: 87, endPoint x: 251, endPoint y: 74, distance: 25.0
type input "219"
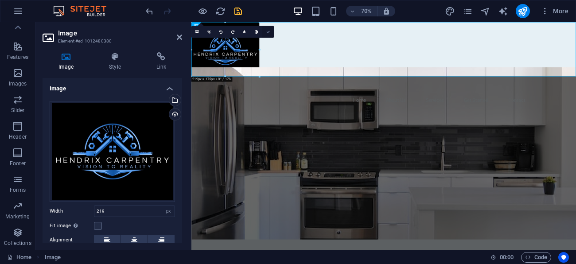
click at [267, 31] on icon at bounding box center [268, 32] width 4 height 4
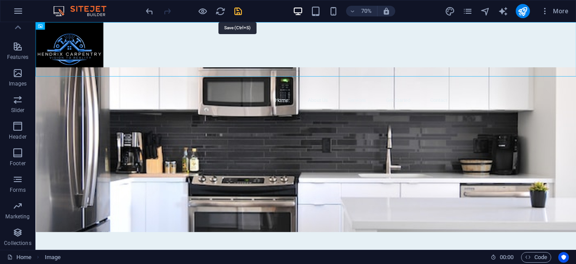
click at [237, 11] on icon "save" at bounding box center [238, 11] width 10 height 10
checkbox input "false"
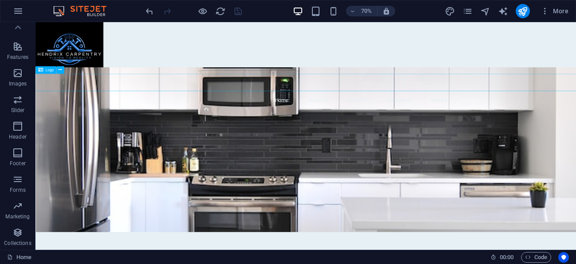
click at [375, 101] on div "[PERSON_NAME] Carpentry" at bounding box center [421, 108] width 1159 height 25
click at [61, 68] on icon at bounding box center [61, 70] width 4 height 7
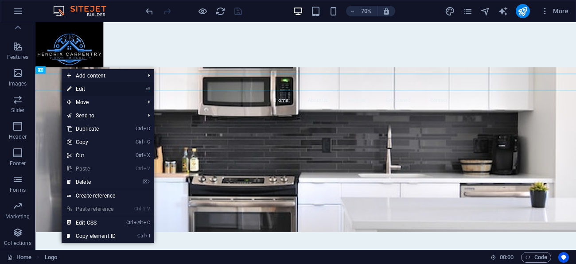
click at [81, 87] on link "⏎ Edit" at bounding box center [91, 88] width 59 height 13
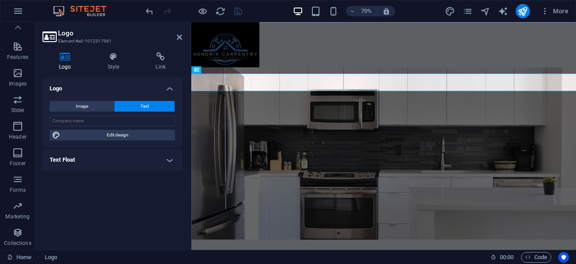
click at [177, 32] on h2 "Logo" at bounding box center [120, 33] width 124 height 8
click at [179, 37] on icon at bounding box center [179, 37] width 5 height 7
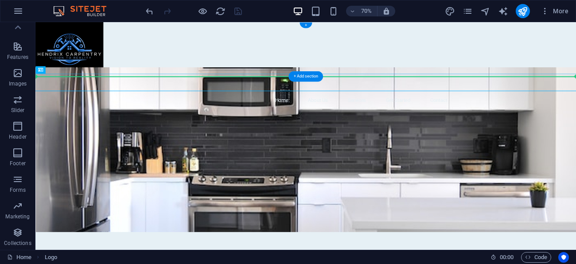
drag, startPoint x: 77, startPoint y: 92, endPoint x: 374, endPoint y: 68, distance: 297.6
drag, startPoint x: 85, startPoint y: 92, endPoint x: 205, endPoint y: 86, distance: 120.3
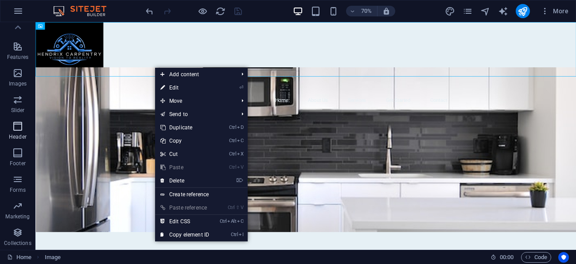
click at [17, 128] on icon "button" at bounding box center [17, 126] width 11 height 11
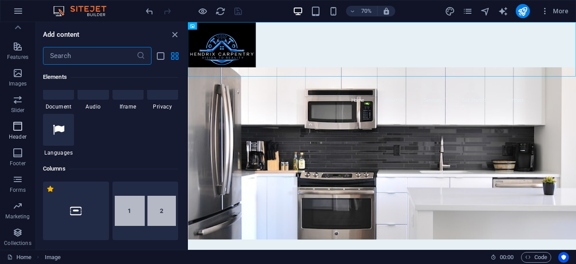
scroll to position [5337, 0]
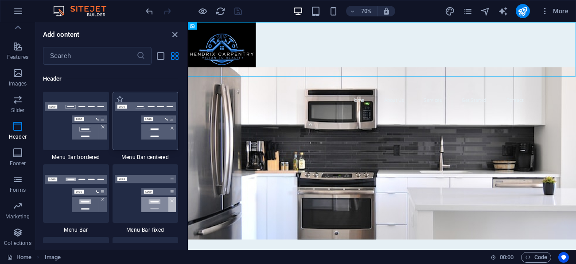
click at [138, 121] on img at bounding box center [146, 120] width 62 height 37
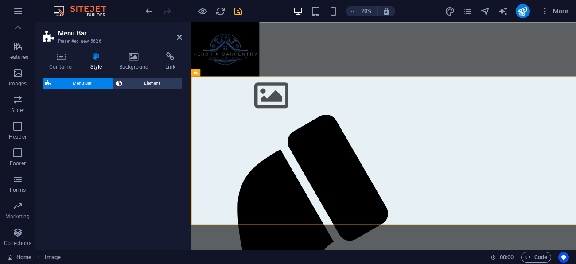
select select "rem"
select select "preset-menu-v2-centered"
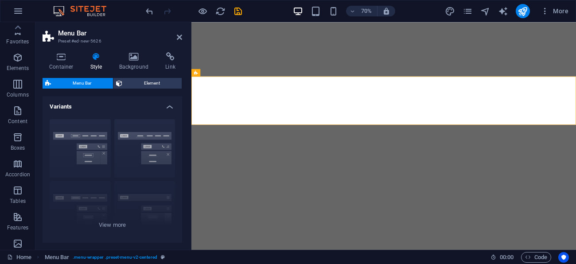
select select "rem"
select select "preset-menu-v2-centered"
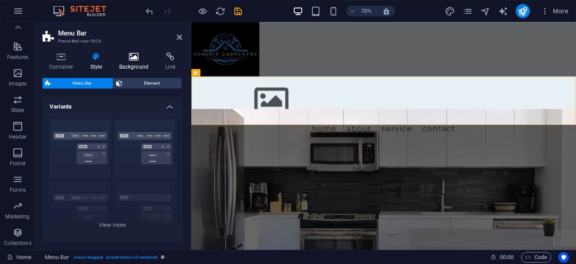
click at [135, 61] on icon at bounding box center [134, 56] width 43 height 9
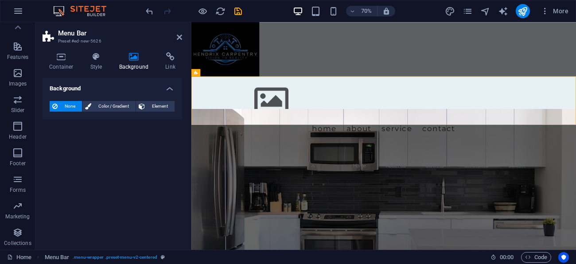
click at [135, 61] on h4 "Background" at bounding box center [136, 61] width 47 height 19
click at [181, 37] on icon at bounding box center [179, 37] width 5 height 7
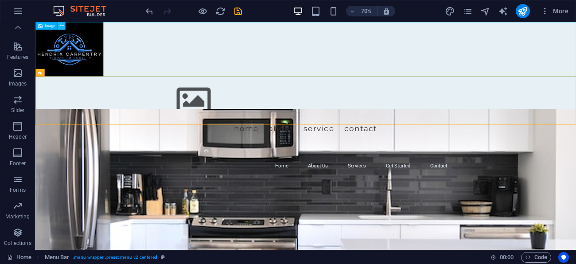
click at [60, 26] on icon at bounding box center [62, 26] width 4 height 7
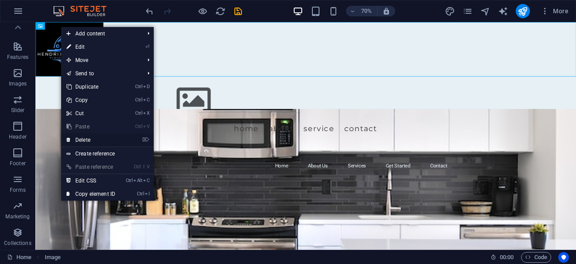
click at [82, 138] on link "⌦ Delete" at bounding box center [90, 139] width 59 height 13
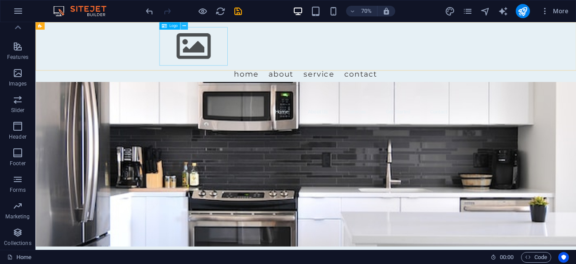
click at [184, 25] on icon at bounding box center [184, 26] width 4 height 7
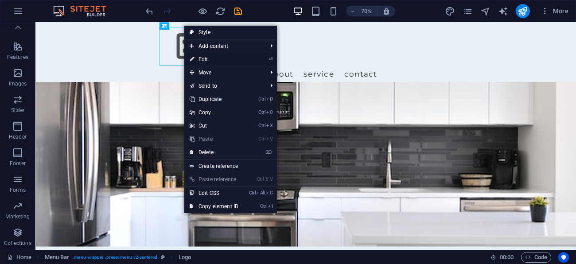
drag, startPoint x: 207, startPoint y: 58, endPoint x: 22, endPoint y: 51, distance: 185.0
click at [207, 58] on link "⏎ Edit" at bounding box center [213, 59] width 59 height 13
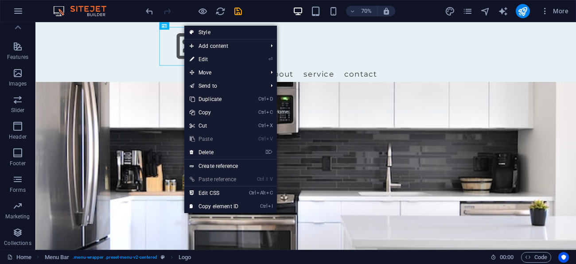
select select "px"
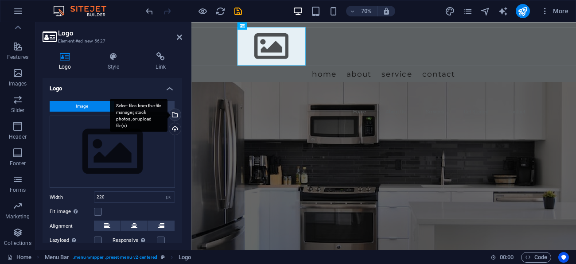
click at [174, 118] on div "Select files from the file manager, stock photos, or upload file(s)" at bounding box center [174, 115] width 13 height 13
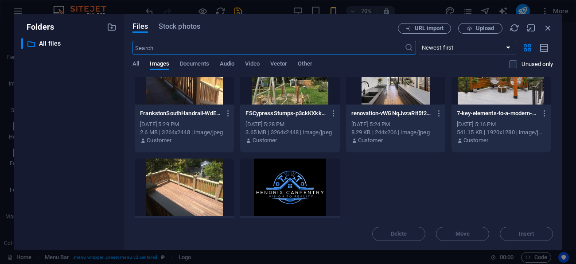
scroll to position [159, 0]
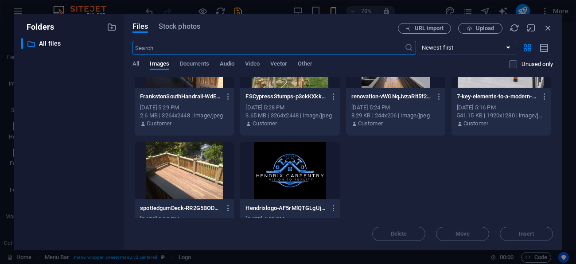
click at [277, 160] on div at bounding box center [289, 171] width 99 height 58
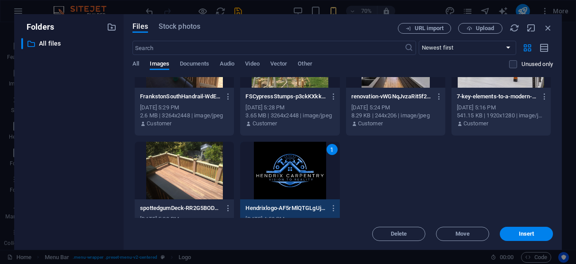
click at [277, 160] on div "1" at bounding box center [289, 171] width 99 height 58
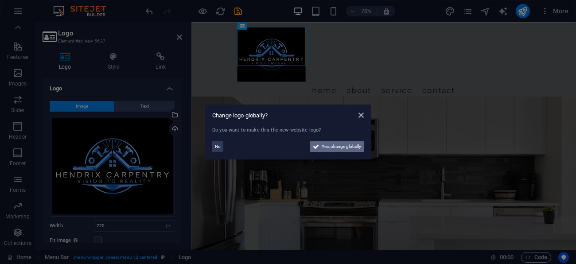
click at [333, 146] on span "Yes, change globally" at bounding box center [341, 146] width 39 height 11
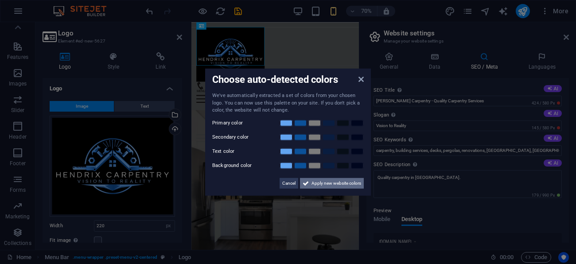
click at [335, 186] on span "Apply new website colors" at bounding box center [337, 183] width 50 height 11
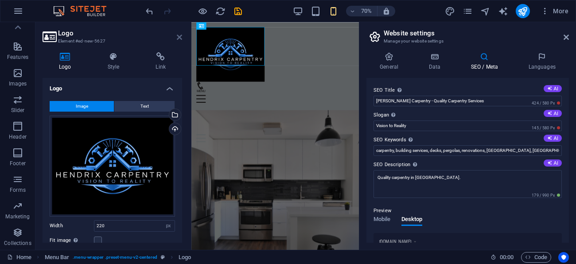
click at [180, 34] on icon at bounding box center [179, 37] width 5 height 7
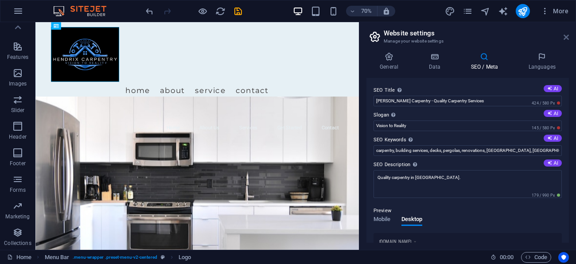
click at [565, 34] on icon at bounding box center [566, 37] width 5 height 7
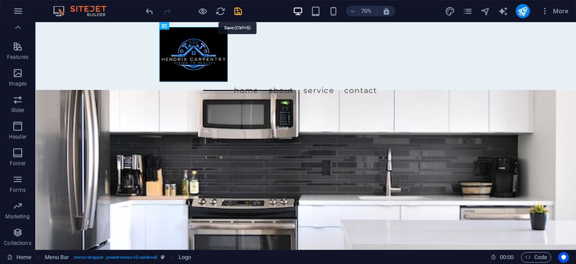
click at [237, 10] on icon "save" at bounding box center [238, 11] width 10 height 10
checkbox input "false"
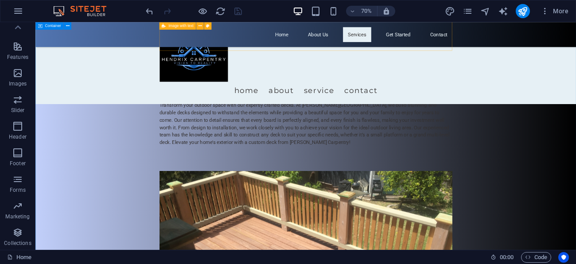
scroll to position [407, 0]
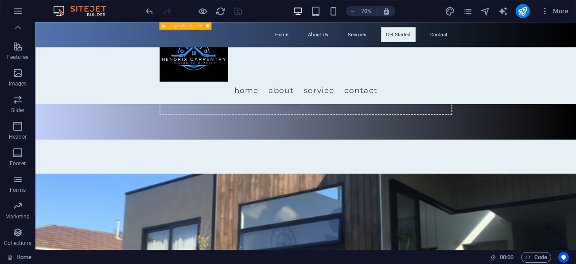
drag, startPoint x: 806, startPoint y: 104, endPoint x: 591, endPoint y: 286, distance: 280.9
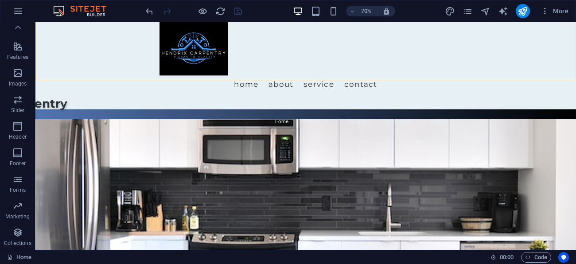
scroll to position [0, 0]
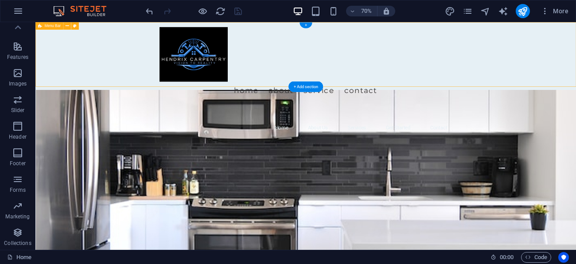
click at [576, 63] on div "Menu Home About Service Contact" at bounding box center [421, 80] width 773 height 117
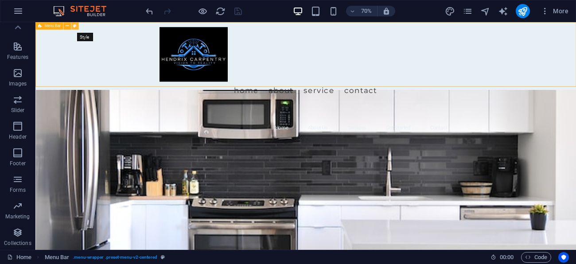
click at [75, 23] on icon at bounding box center [75, 26] width 4 height 7
select select "rem"
select select "preset-menu-v2-centered"
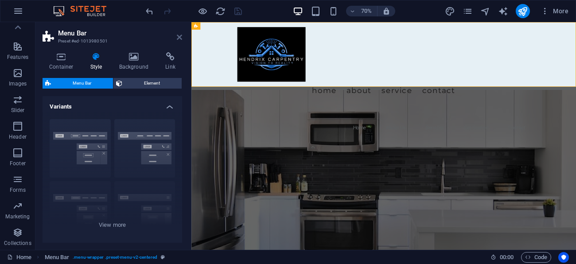
click at [177, 38] on icon at bounding box center [179, 37] width 5 height 7
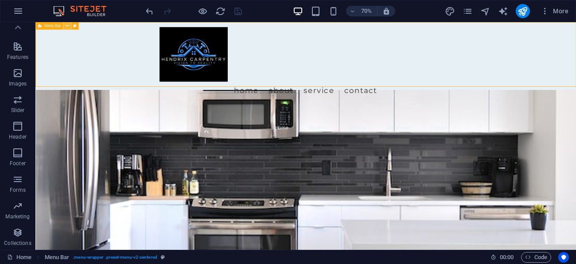
click at [67, 26] on icon at bounding box center [68, 26] width 4 height 7
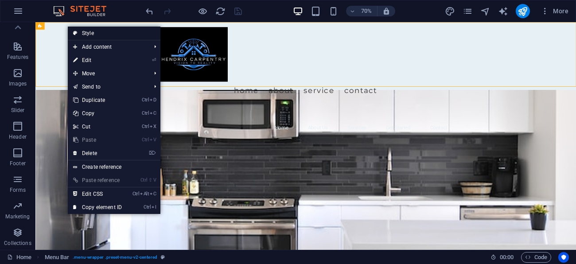
click at [90, 33] on link "Style" at bounding box center [114, 33] width 93 height 13
select select "rem"
select select "preset-menu-v2-centered"
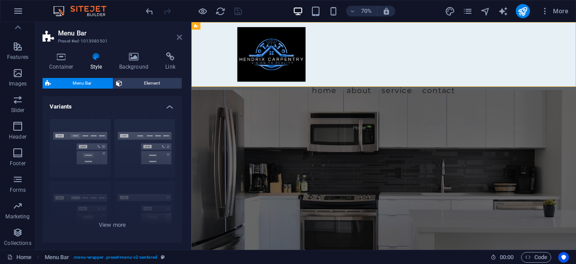
click at [181, 37] on icon at bounding box center [179, 37] width 5 height 7
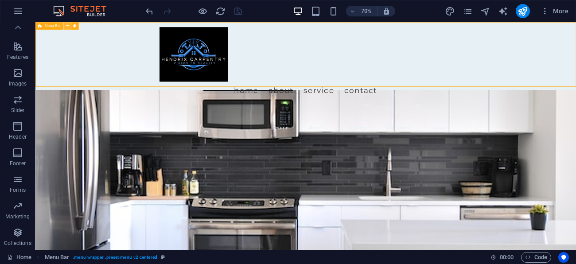
click at [67, 26] on icon at bounding box center [68, 26] width 4 height 7
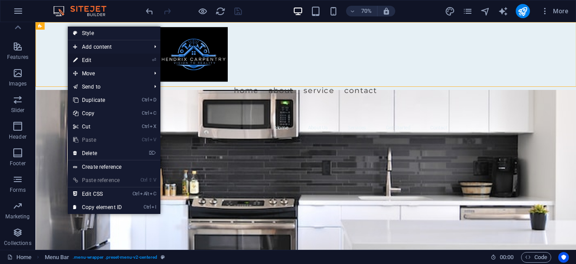
click at [88, 60] on link "⏎ Edit" at bounding box center [97, 60] width 59 height 13
select select "rem"
select select "preset-menu-v2-centered"
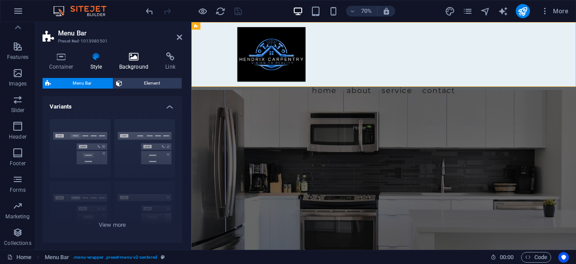
click at [134, 62] on h4 "Background" at bounding box center [136, 61] width 47 height 19
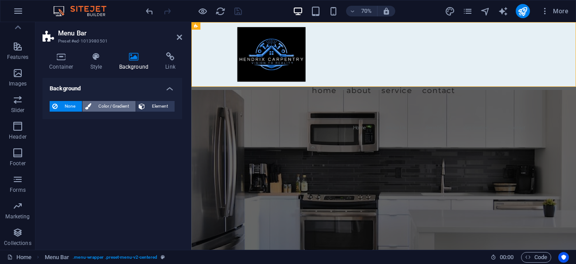
click at [111, 108] on span "Color / Gradient" at bounding box center [113, 106] width 39 height 11
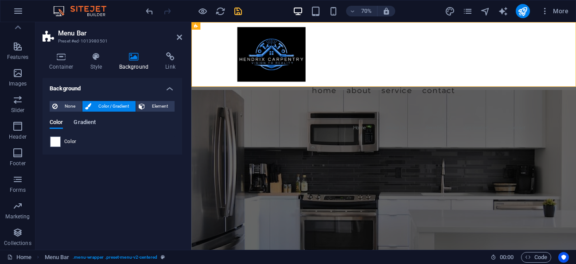
click at [86, 124] on span "Gradient" at bounding box center [85, 123] width 22 height 12
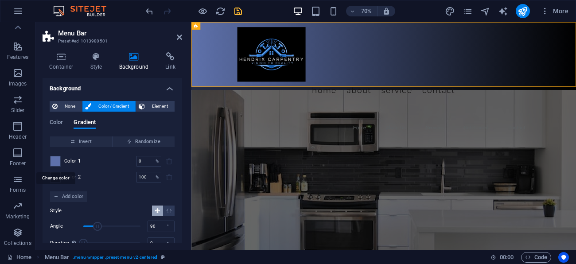
click at [55, 162] on span at bounding box center [56, 162] width 10 height 10
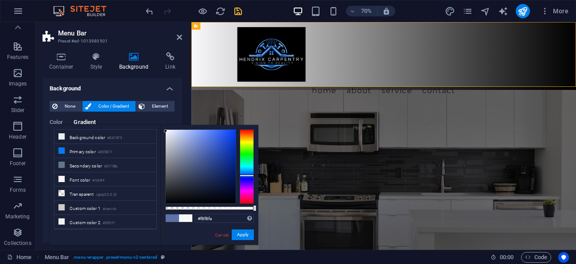
drag, startPoint x: 197, startPoint y: 154, endPoint x: 166, endPoint y: 131, distance: 39.0
click at [166, 131] on div at bounding box center [165, 130] width 3 height 3
type input "#fdfeff"
click at [166, 126] on div "#fdfeff Supported formats #0852ed rgb(8, 82, 237) rgba(8, 82, 237, 90%) hsv(221…" at bounding box center [210, 249] width 98 height 249
click at [243, 232] on button "Apply" at bounding box center [243, 235] width 22 height 11
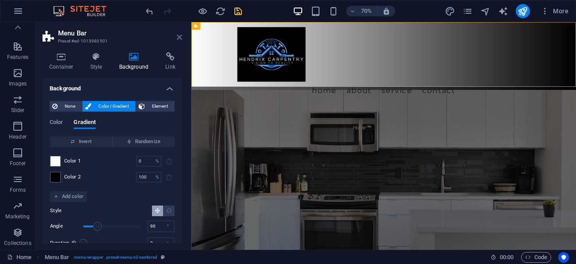
click at [180, 35] on icon at bounding box center [179, 37] width 5 height 7
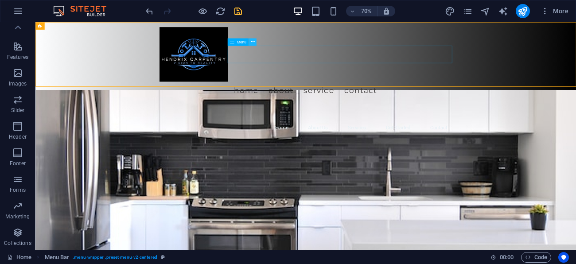
click at [251, 42] on icon at bounding box center [253, 42] width 4 height 7
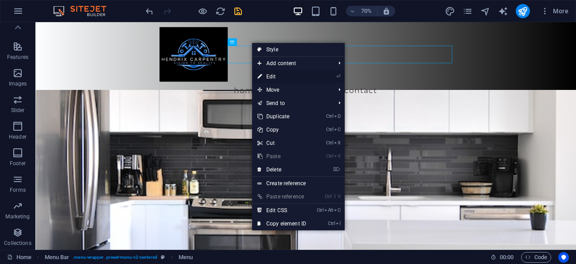
click at [275, 78] on link "⏎ Edit" at bounding box center [281, 76] width 59 height 13
select select
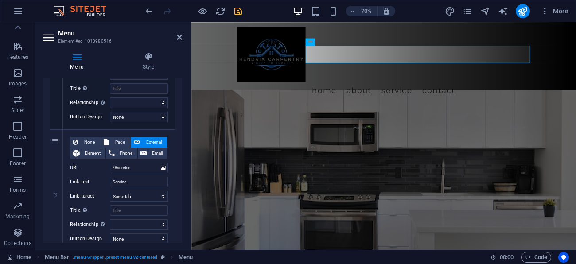
scroll to position [287, 0]
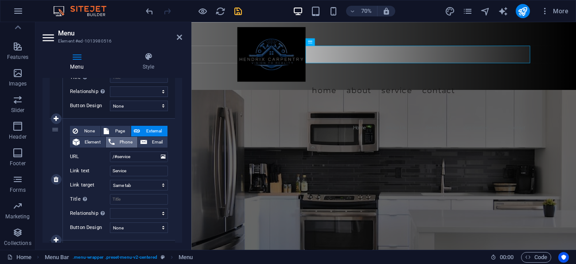
click at [117, 141] on span "Phone" at bounding box center [125, 142] width 17 height 11
select select
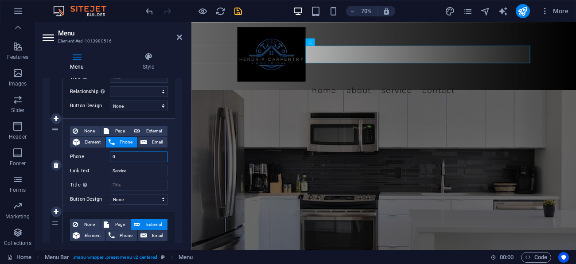
type input "04"
select select
type input "046"
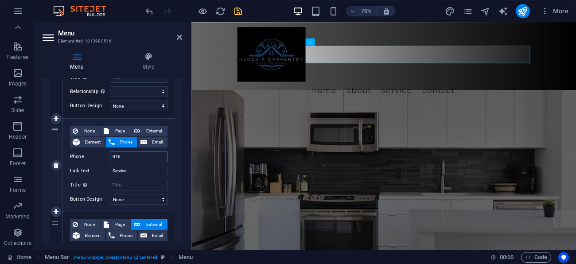
select select
type input "0466"
select select
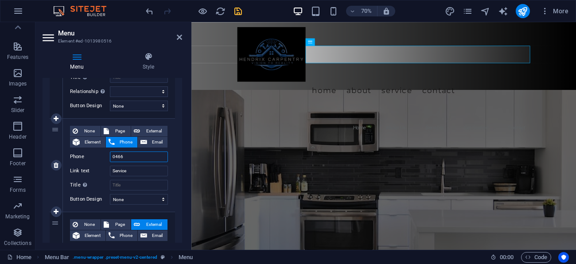
select select
type input "0466"
select select
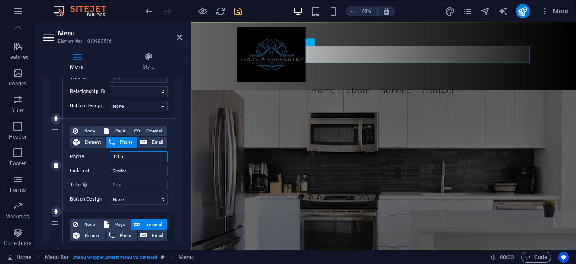
type input "0466"
select select
type input "04662"
select select
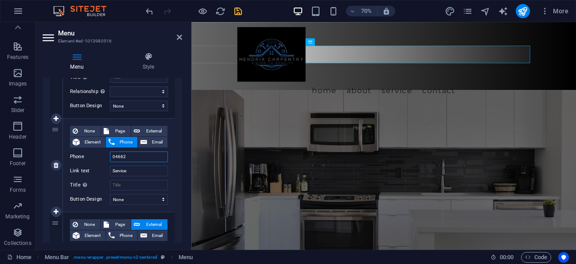
type input "046625"
select select
type input "0466251"
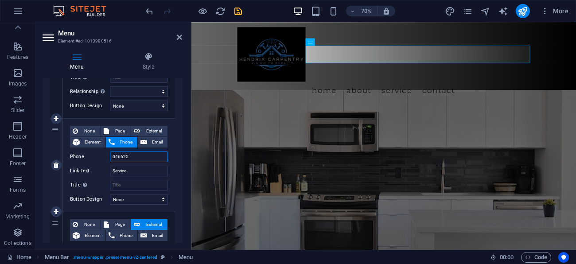
select select
type input "0466251"
select select
type input "0466251"
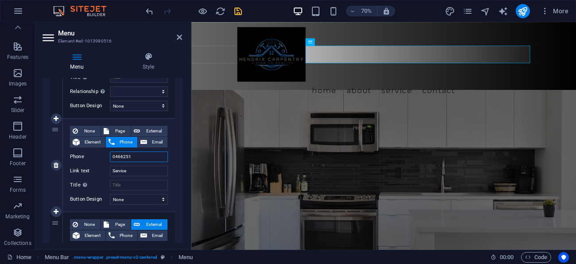
select select
type input "04662518"
select select
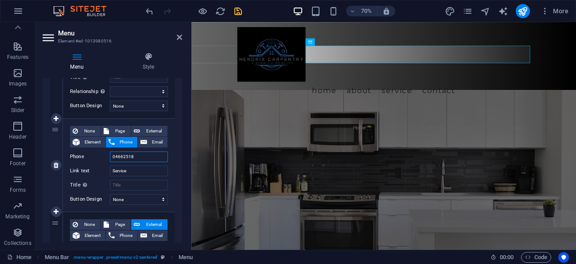
type input "046625183"
select select
type input "0466251835"
select select
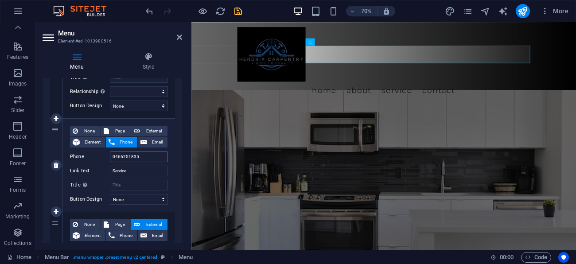
select select
type input "0466251835"
click at [132, 200] on select "None Default Primary Secondary" at bounding box center [139, 199] width 58 height 11
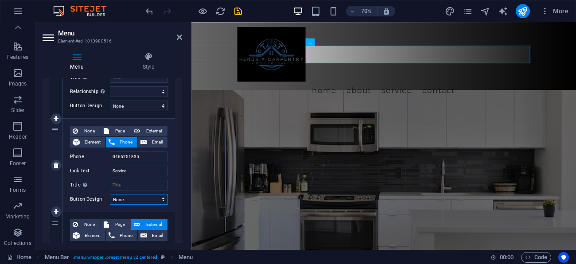
select select "primary"
click at [110, 194] on select "None Default Primary Secondary" at bounding box center [139, 199] width 58 height 11
select select
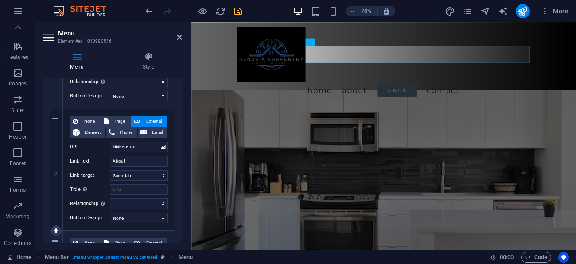
scroll to position [159, 0]
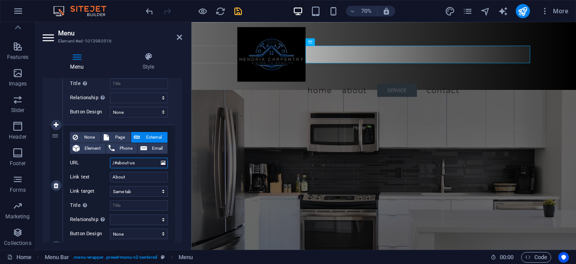
click at [137, 166] on input "/#about-us" at bounding box center [139, 163] width 58 height 11
click at [148, 235] on select "None Default Primary Secondary" at bounding box center [139, 234] width 58 height 11
select select "primary"
click at [110, 229] on select "None Default Primary Secondary" at bounding box center [139, 234] width 58 height 11
select select
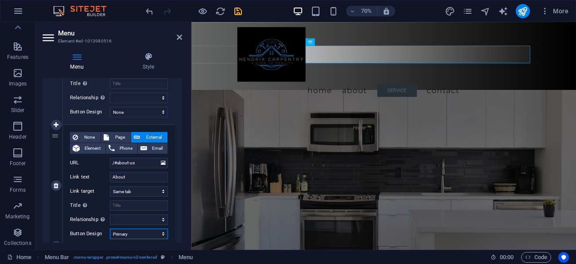
select select
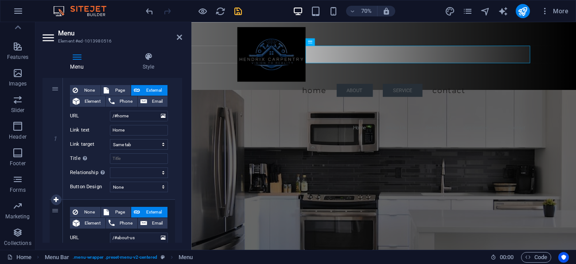
scroll to position [79, 0]
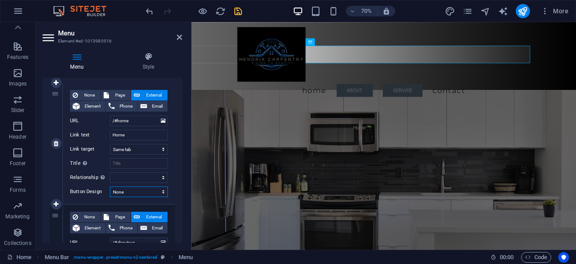
click at [133, 192] on select "None Default Primary Secondary" at bounding box center [139, 192] width 58 height 11
select select "primary"
click at [110, 187] on select "None Default Primary Secondary" at bounding box center [139, 192] width 58 height 11
select select
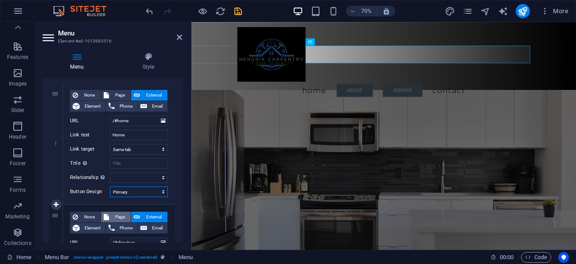
select select
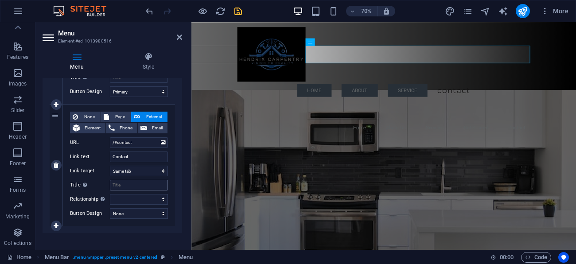
scroll to position [399, 0]
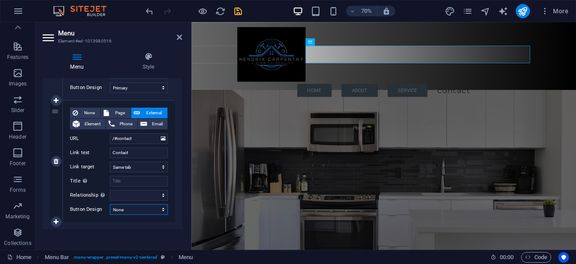
click at [131, 213] on select "None Default Primary Secondary" at bounding box center [139, 209] width 58 height 11
select select "primary"
click at [110, 204] on select "None Default Primary Secondary" at bounding box center [139, 209] width 58 height 11
select select
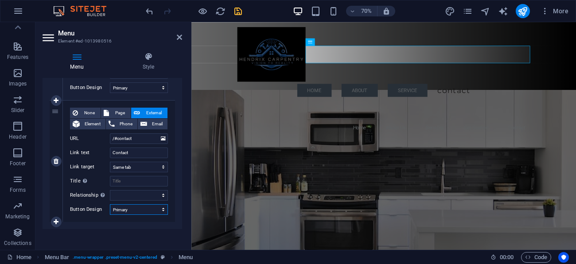
select select
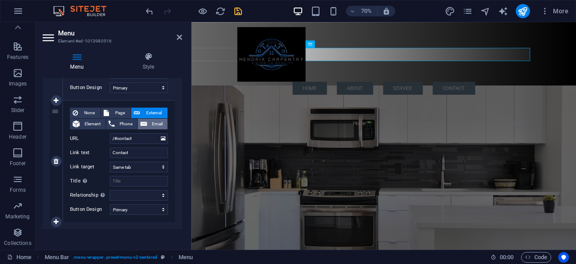
click at [154, 124] on span "Email" at bounding box center [157, 124] width 15 height 11
select select
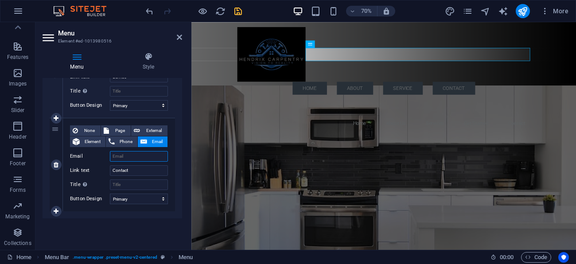
scroll to position [381, 0]
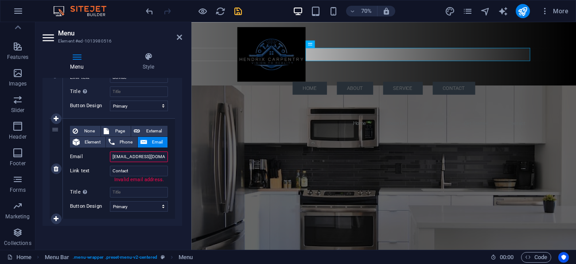
type input "[EMAIL_ADDRESS][DOMAIN_NAME]"
select select
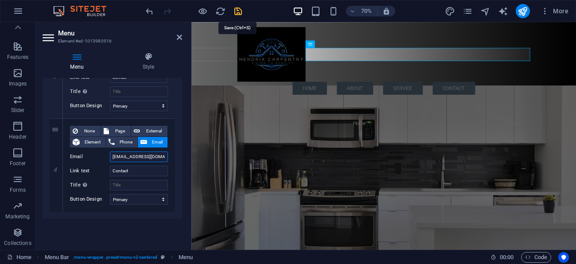
type input "[EMAIL_ADDRESS][DOMAIN_NAME]"
click at [235, 10] on icon "save" at bounding box center [238, 11] width 10 height 10
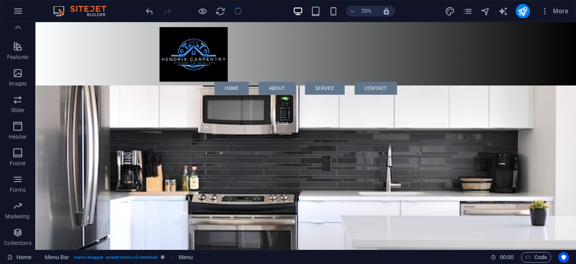
checkbox input "false"
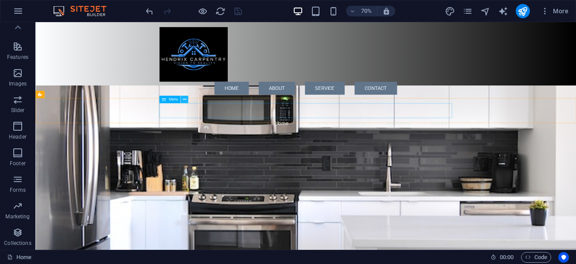
click at [185, 99] on icon at bounding box center [185, 99] width 4 height 7
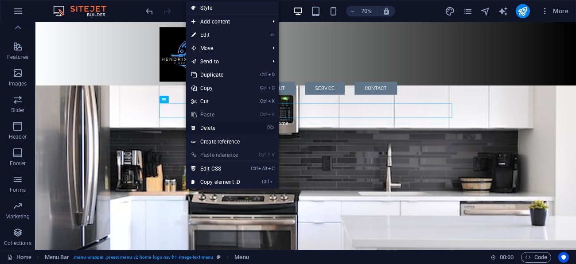
click at [228, 130] on link "⌦ Delete" at bounding box center [215, 127] width 59 height 13
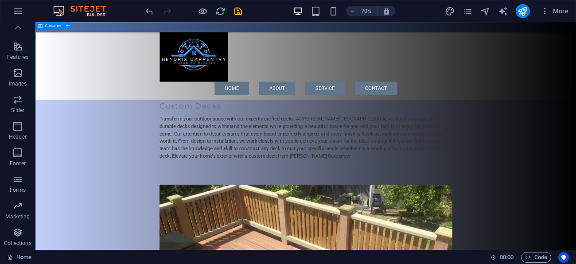
scroll to position [372, 0]
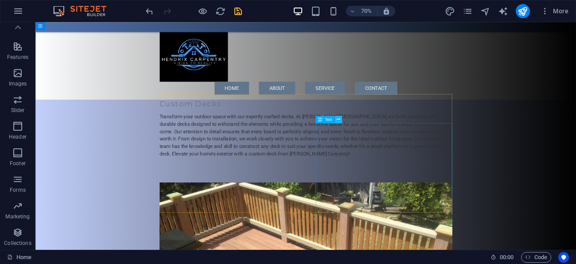
click at [337, 120] on icon at bounding box center [339, 120] width 4 height 7
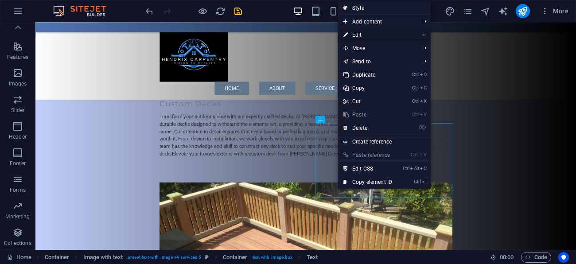
click at [362, 35] on link "⏎ Edit" at bounding box center [367, 34] width 59 height 13
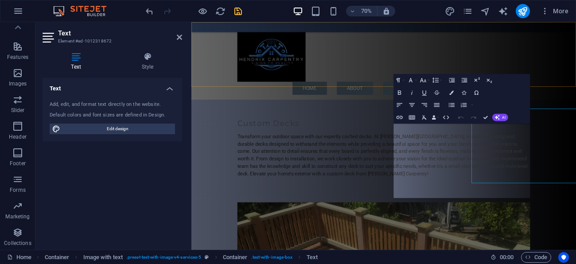
scroll to position [393, 0]
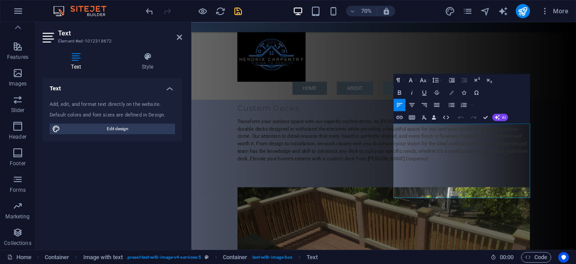
click at [453, 91] on icon "button" at bounding box center [452, 92] width 4 height 4
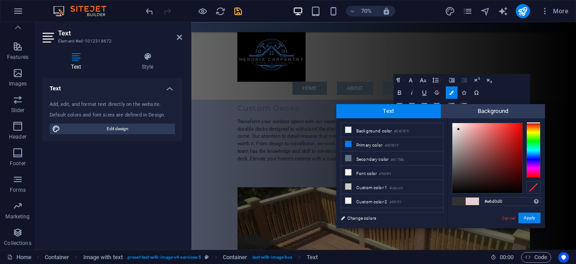
drag, startPoint x: 456, startPoint y: 178, endPoint x: 459, endPoint y: 129, distance: 48.8
click at [459, 129] on div at bounding box center [458, 129] width 3 height 3
click at [533, 217] on button "Apply" at bounding box center [530, 218] width 22 height 11
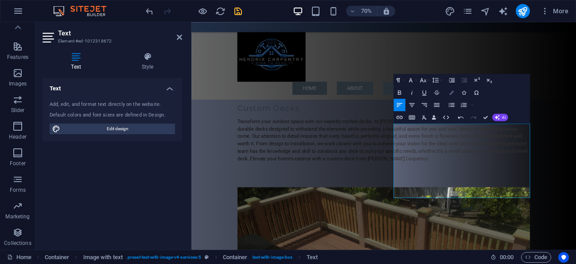
click at [454, 95] on button "Colors" at bounding box center [452, 92] width 12 height 12
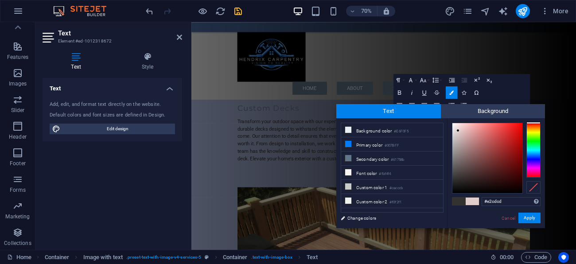
drag, startPoint x: 455, startPoint y: 125, endPoint x: 458, endPoint y: 131, distance: 6.4
click at [458, 131] on div at bounding box center [458, 130] width 3 height 3
drag, startPoint x: 456, startPoint y: 130, endPoint x: 458, endPoint y: 125, distance: 5.2
click at [458, 125] on div at bounding box center [457, 124] width 3 height 3
type input "#e8dcdc"
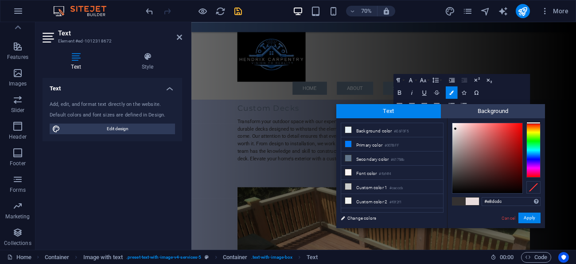
drag, startPoint x: 457, startPoint y: 123, endPoint x: 456, endPoint y: 129, distance: 5.9
click at [456, 129] on div at bounding box center [455, 128] width 3 height 3
click at [527, 221] on button "Apply" at bounding box center [530, 218] width 22 height 11
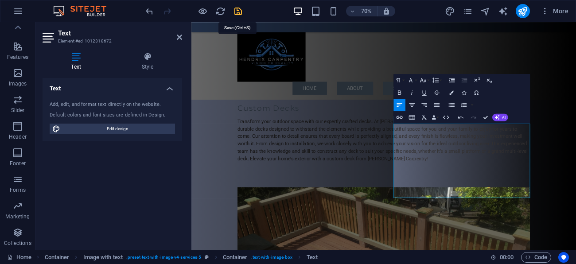
click at [237, 11] on icon "save" at bounding box center [238, 11] width 10 height 10
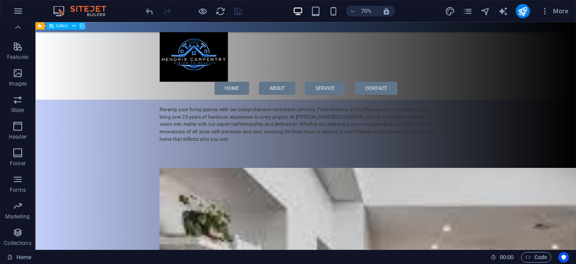
scroll to position [1190, 0]
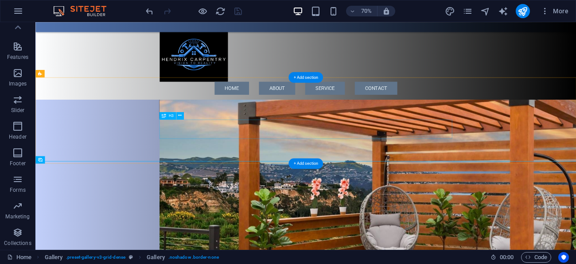
scroll to position [798, 0]
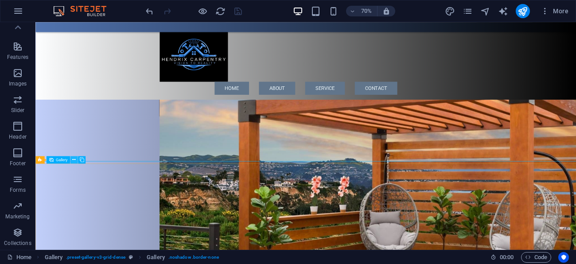
click at [73, 159] on icon at bounding box center [74, 160] width 4 height 7
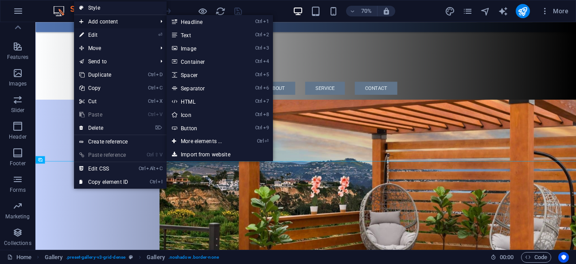
click at [105, 20] on span "Add content" at bounding box center [113, 21] width 79 height 13
click at [188, 49] on link "Ctrl 3 Image" at bounding box center [203, 48] width 73 height 13
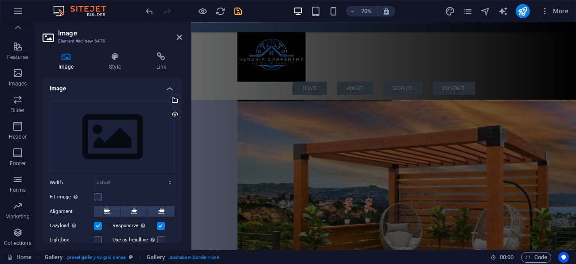
scroll to position [1436, 0]
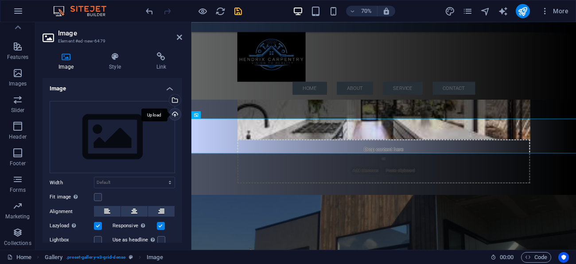
click at [173, 112] on div "Upload" at bounding box center [174, 115] width 13 height 13
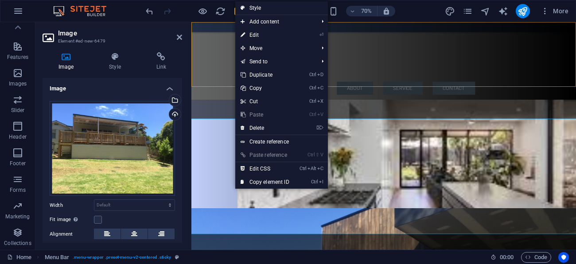
scroll to position [1489, 0]
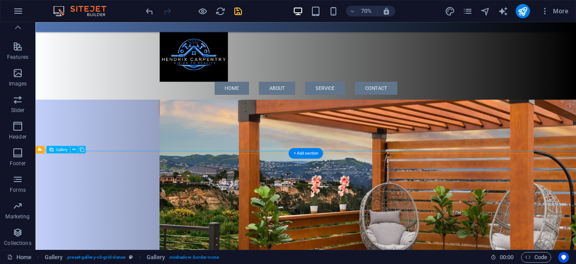
scroll to position [826, 0]
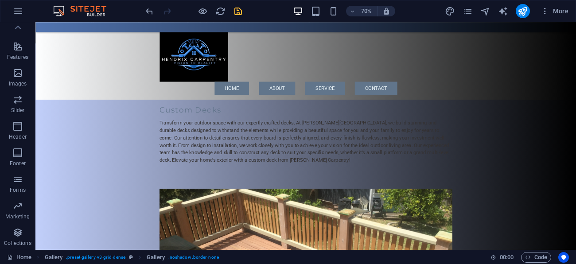
drag, startPoint x: 807, startPoint y: 138, endPoint x: 552, endPoint y: 279, distance: 292.3
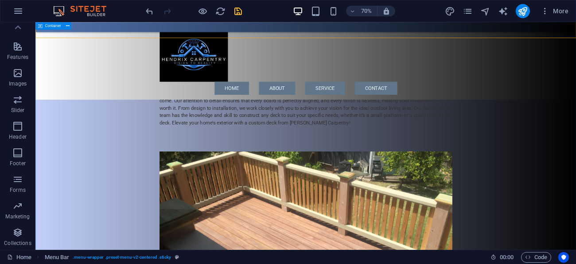
scroll to position [424, 0]
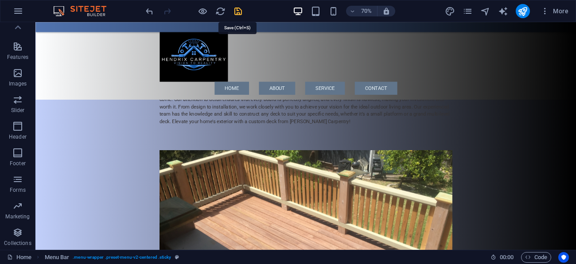
click at [238, 11] on icon "save" at bounding box center [238, 11] width 10 height 10
checkbox input "false"
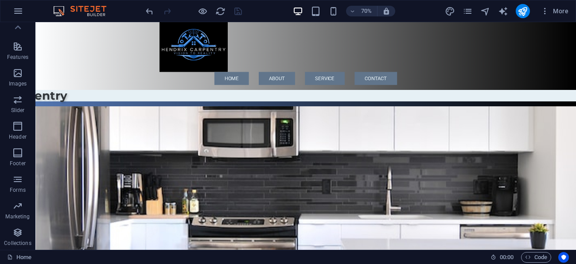
scroll to position [16, 0]
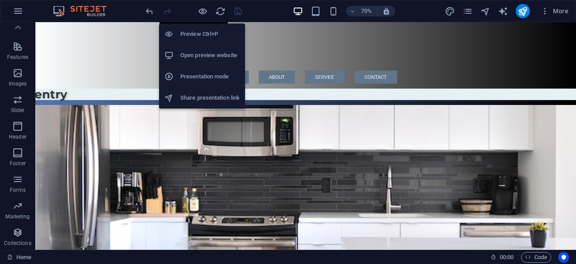
click at [195, 32] on h6 "Preview Ctrl+P" at bounding box center [209, 34] width 59 height 11
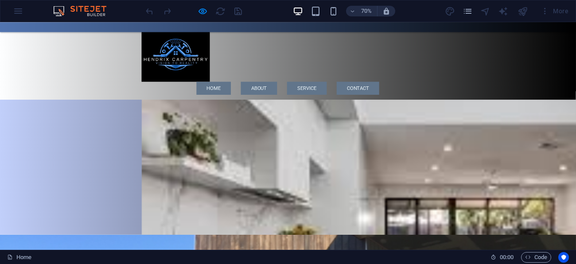
scroll to position [1171, 0]
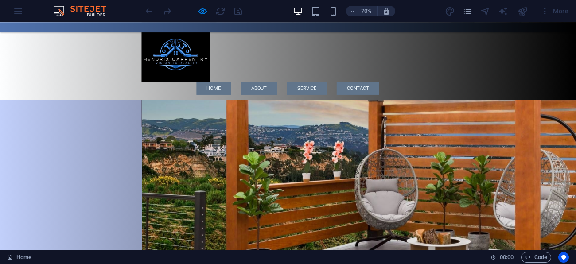
scroll to position [769, 0]
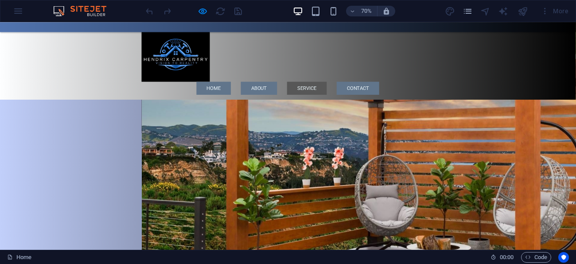
click at [467, 107] on link "Service" at bounding box center [439, 116] width 57 height 19
click at [330, 107] on link "Home" at bounding box center [305, 116] width 49 height 19
click at [396, 107] on link "About" at bounding box center [371, 116] width 52 height 19
click at [542, 107] on link "Contact" at bounding box center [512, 116] width 61 height 19
drag, startPoint x: 102, startPoint y: 43, endPoint x: 503, endPoint y: 75, distance: 402.9
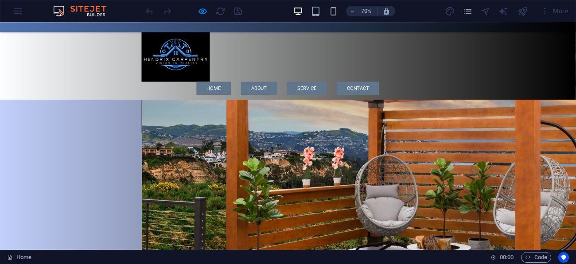
click at [564, 12] on div "More" at bounding box center [554, 11] width 35 height 14
click at [561, 12] on div "More" at bounding box center [554, 11] width 35 height 14
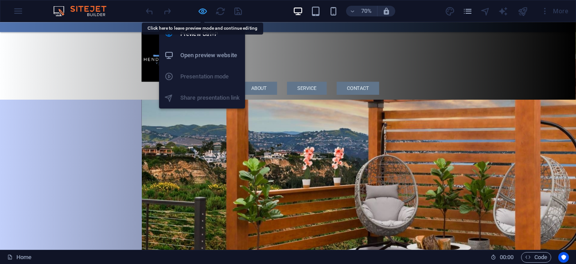
click at [203, 10] on icon "button" at bounding box center [203, 11] width 10 height 10
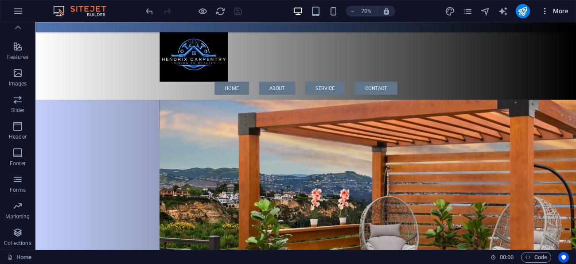
click at [564, 10] on span "More" at bounding box center [555, 11] width 28 height 9
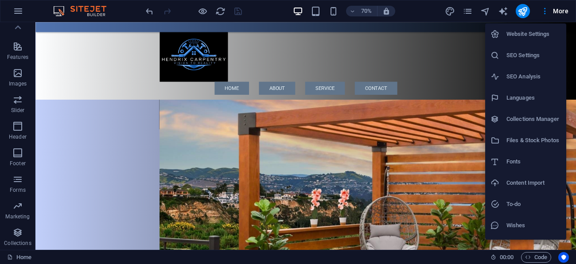
click at [522, 53] on h6 "SEO Settings" at bounding box center [534, 55] width 55 height 11
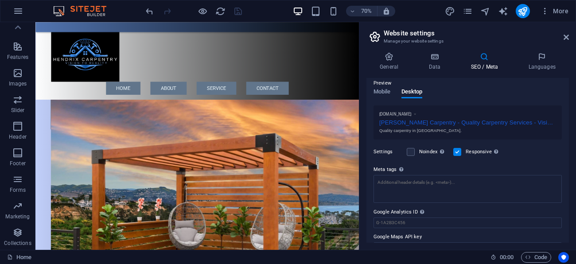
scroll to position [143, 0]
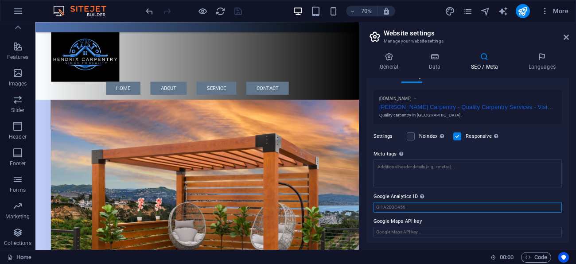
click at [394, 204] on input "Google Analytics ID Please only add the Google Analytics ID. We automatically i…" at bounding box center [468, 207] width 188 height 11
paste input "G-YRWMHT7PH8"
type input "G-YRWMHT7PH8"
click at [238, 10] on icon "save" at bounding box center [238, 11] width 10 height 10
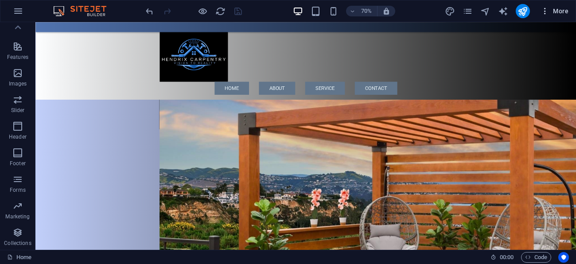
click at [563, 11] on span "More" at bounding box center [555, 11] width 28 height 9
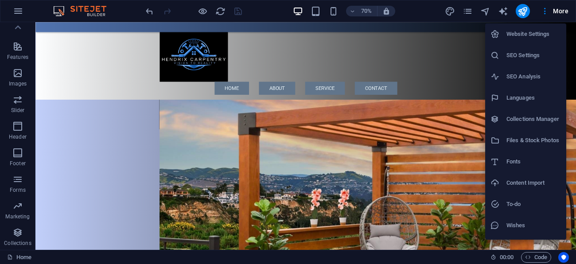
click at [517, 55] on h6 "SEO Settings" at bounding box center [534, 55] width 55 height 11
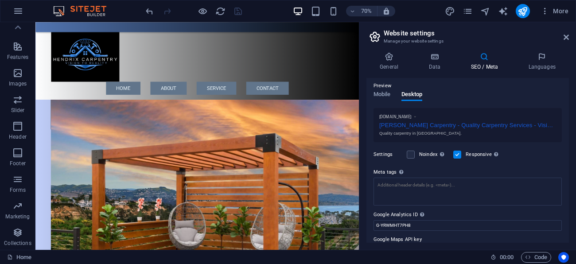
scroll to position [128, 0]
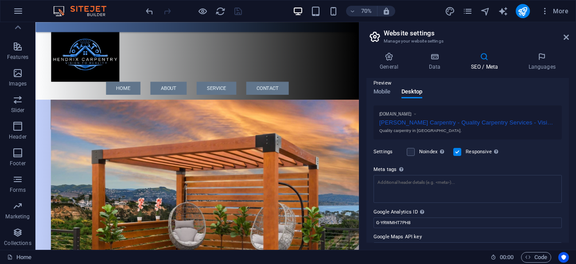
click at [566, 123] on div "SEO Title The title of your website - make it something that stands out in sear…" at bounding box center [468, 160] width 203 height 165
click at [556, 140] on div "Settings Noindex Instruct search engines to exclude this website from search re…" at bounding box center [468, 152] width 188 height 25
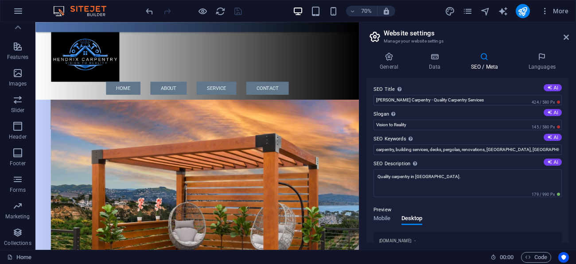
scroll to position [0, 0]
click at [525, 9] on icon "publish" at bounding box center [523, 11] width 10 height 10
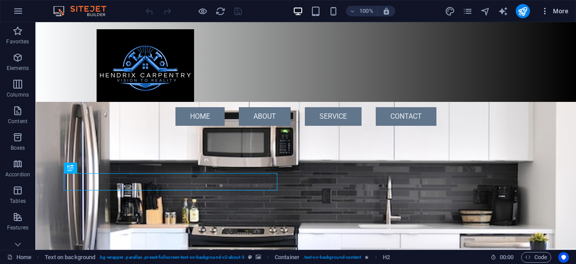
click at [545, 12] on icon "button" at bounding box center [545, 11] width 9 height 9
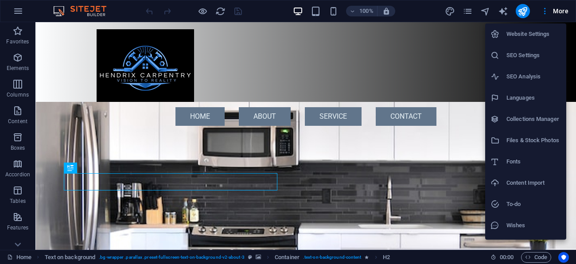
click at [525, 80] on h6 "SEO Analysis" at bounding box center [534, 76] width 55 height 11
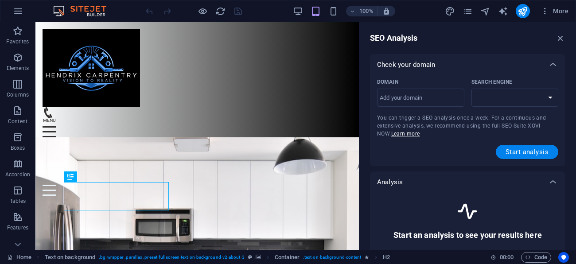
select select "google.com"
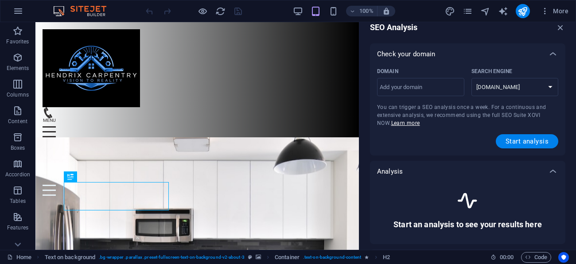
scroll to position [4, 0]
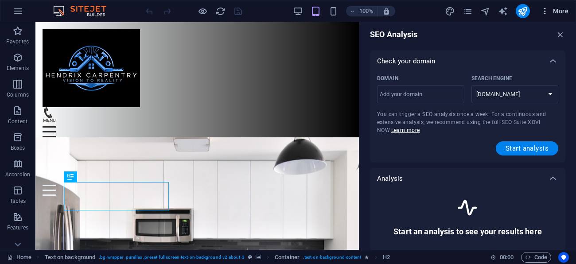
click at [560, 13] on span "More" at bounding box center [555, 11] width 28 height 9
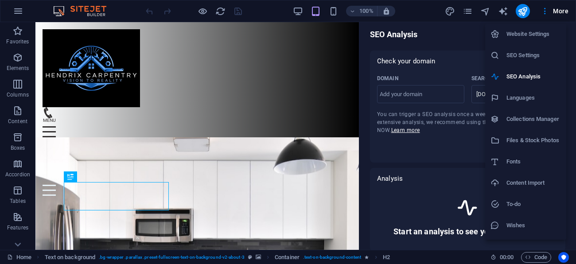
click at [534, 57] on h6 "SEO Settings" at bounding box center [534, 55] width 55 height 11
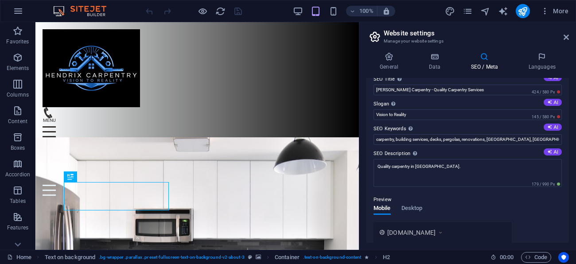
scroll to position [0, 0]
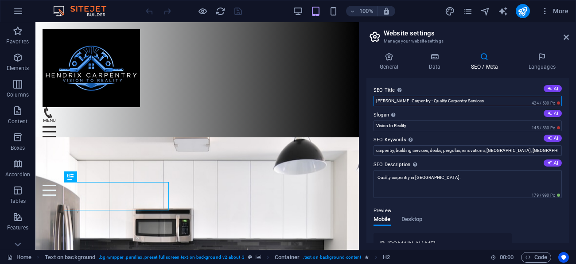
click at [478, 99] on input "[PERSON_NAME] Carpentry - Quality Carpentry Services" at bounding box center [468, 101] width 188 height 11
type input "H"
type input "V"
paste input "Hendrix Carpentry | Decks, Pergolas & Renovations in Frankston & Mornington Pen…"
type input "Hendrix Carpentry | Decks, Pergolas & Renovations in Frankston & Mornington Pen…"
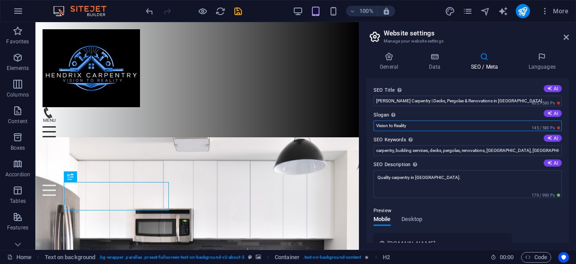
click at [421, 125] on input "Vision to Reality" at bounding box center [468, 126] width 188 height 11
type input "V"
click at [428, 128] on input "Slogan The slogan of your website. AI" at bounding box center [468, 126] width 188 height 11
paste input "Vision to Reality"
type input "Vision to Reality"
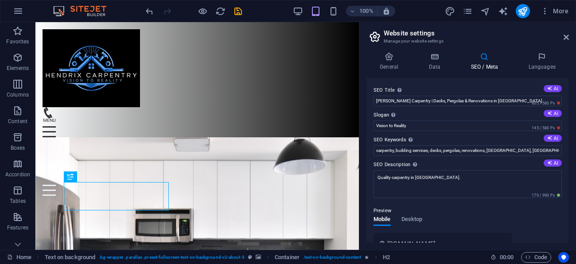
click at [445, 140] on label "SEO Keywords Comma-separated list of keywords representing your website. AI" at bounding box center [468, 140] width 188 height 11
click at [445, 145] on input "carpentry, building services, decks, pergolas, renovations, [GEOGRAPHIC_DATA], …" at bounding box center [468, 150] width 188 height 11
type input "c"
paste input "carpentry, building services, decks, pergolas, renovations, subfloors, cladding…"
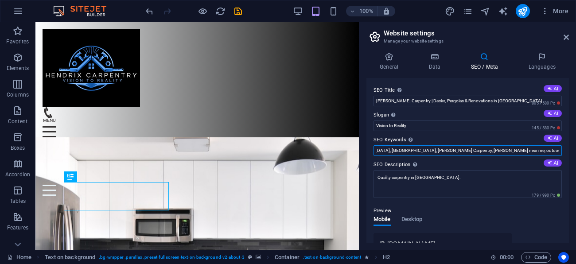
click at [384, 149] on input "carpentry, building services, decks, pergolas, renovations, subfloors, cladding…" at bounding box center [468, 150] width 188 height 11
type input "carpentry, building services, decks, pergolas, renovations, subfloors, cladding…"
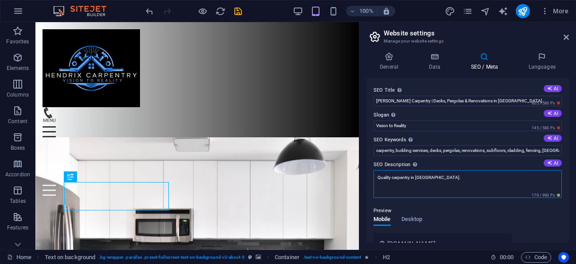
click at [445, 178] on textarea "Quality carpentry in [GEOGRAPHIC_DATA]." at bounding box center [468, 184] width 188 height 28
type textarea "Q"
paste textarea "Professional carpentry and building services across Frankston and the Morningto…"
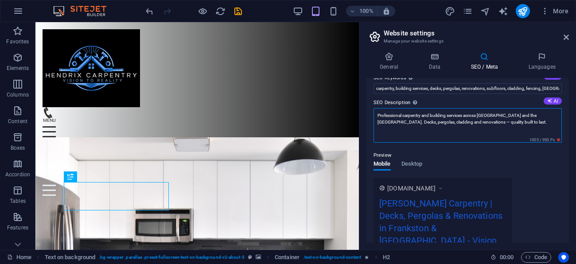
scroll to position [96, 0]
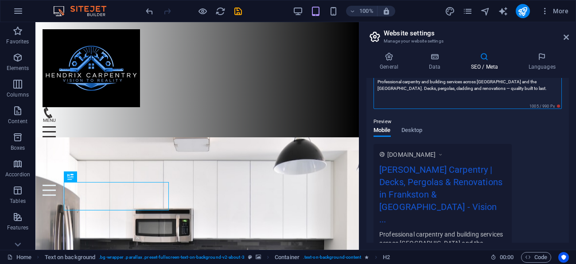
type textarea "Professional carpentry and building services across Frankston and the Morningto…"
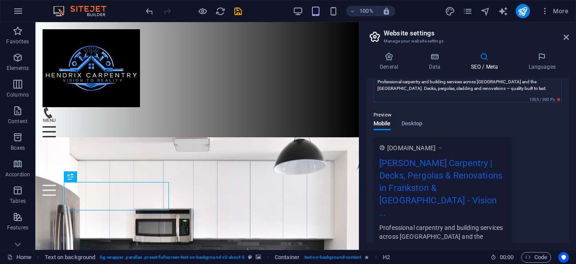
click at [538, 190] on div "www.example.com Hendrix Carpentry | Decks, Pergolas & Renovations in Frankston …" at bounding box center [468, 205] width 188 height 136
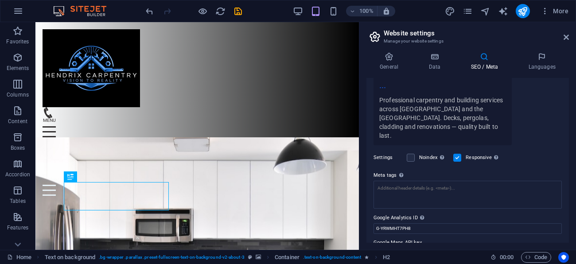
scroll to position [224, 0]
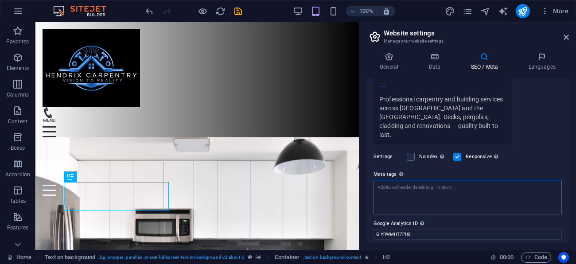
click at [460, 180] on textarea "Meta tags Enter HTML code here that will be placed inside the tags of your webs…" at bounding box center [468, 197] width 188 height 35
paste textarea "<meta property="og:title" content="Hendrix Carpentry | Vision to Reality"> <met…"
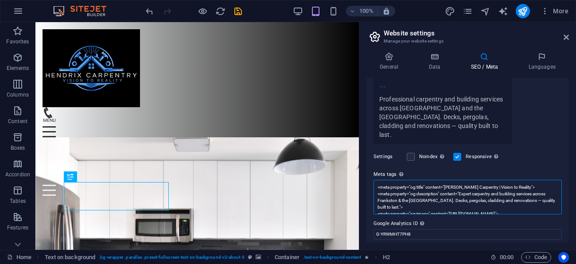
scroll to position [0, 0]
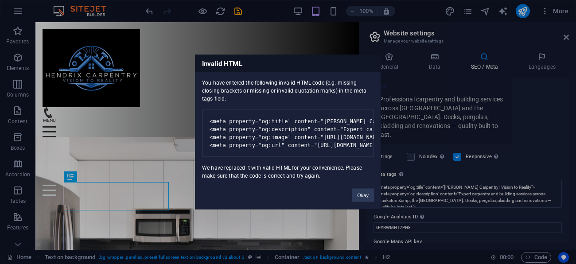
click at [448, 182] on div "Invalid HTML You have entered the following invalid HTML code (e.g. missing clo…" at bounding box center [288, 132] width 576 height 264
click at [364, 200] on button "Okay" at bounding box center [363, 195] width 22 height 13
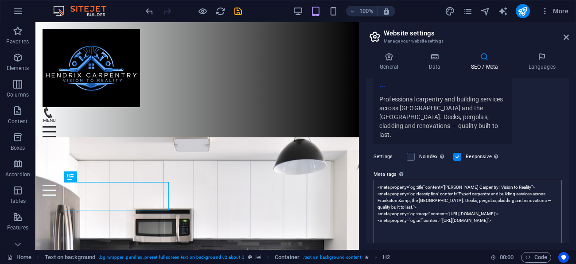
click at [521, 223] on textarea "<meta property="og:title" content="Hendrix Carpentry | Vision to Reality"> <met…" at bounding box center [468, 217] width 188 height 74
paste textarea "<!-- Google Tag Manager --> <script async src="https://www.googletagmanager.com…"
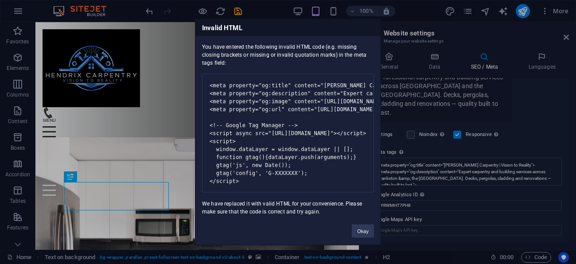
scroll to position [225, 0]
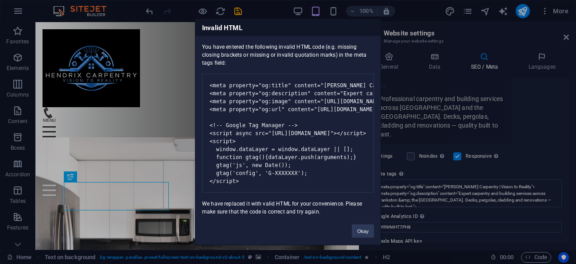
click at [485, 183] on div "Invalid HTML You have entered the following invalid HTML code (e.g. missing clo…" at bounding box center [288, 132] width 576 height 264
click at [364, 236] on button "Okay" at bounding box center [363, 231] width 22 height 13
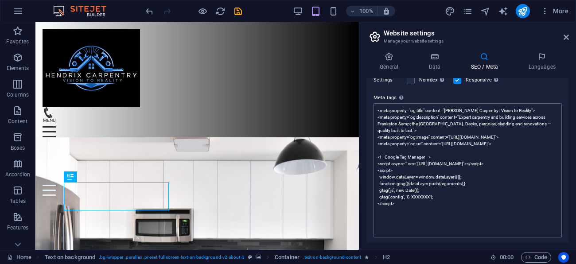
scroll to position [305, 0]
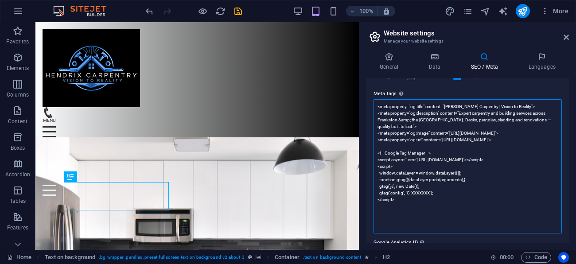
click at [401, 195] on textarea "<meta property="og:title" content="Hendrix Carpentry | Vision to Reality"> <met…" at bounding box center [468, 166] width 188 height 134
click at [399, 188] on textarea "<meta property="og:title" content="Hendrix Carpentry | Vision to Reality"> <met…" at bounding box center [468, 166] width 188 height 134
paste textarea "<!-- Open Graph meta tags --> <meta property="og:title" content="Hendrix Carpen…"
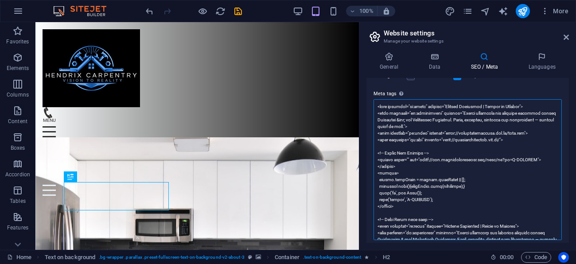
scroll to position [434, 0]
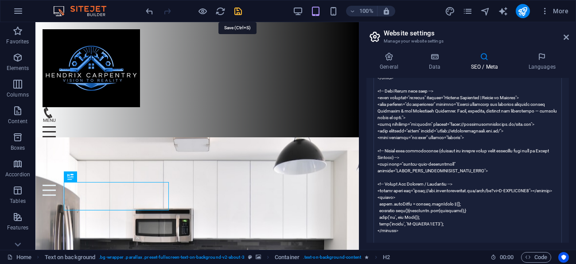
type textarea "<meta property="og:title" content="Hendrix Carpentry | Vision to Reality"> <met…"
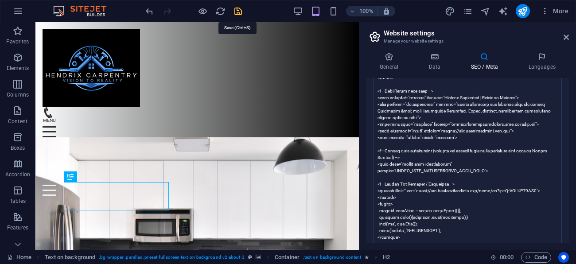
click at [236, 10] on body "Hendrix Carpentry Home Favorites Elements Columns Content Boxes Accordion Table…" at bounding box center [288, 132] width 576 height 264
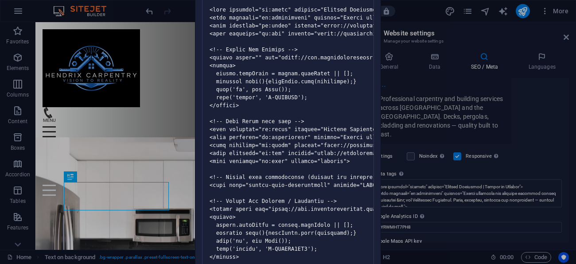
click at [342, 241] on pre at bounding box center [288, 133] width 172 height 270
click at [555, 119] on div "Invalid HTML You have entered the following invalid HTML code (e.g. missing clo…" at bounding box center [288, 132] width 576 height 264
click at [552, 117] on div "Invalid HTML You have entered the following invalid HTML code (e.g. missing clo…" at bounding box center [288, 132] width 576 height 264
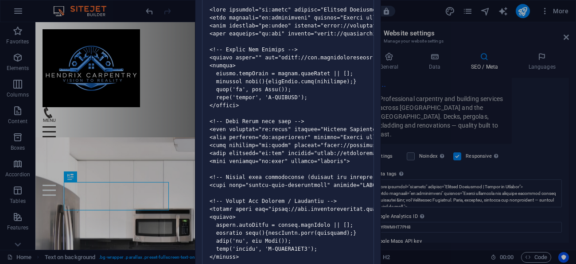
click at [246, 77] on pre at bounding box center [288, 133] width 172 height 270
click at [245, 74] on pre at bounding box center [288, 133] width 172 height 270
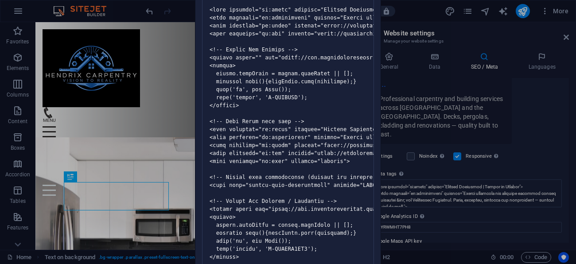
click at [245, 75] on pre at bounding box center [288, 133] width 172 height 270
click at [245, 76] on pre at bounding box center [288, 133] width 172 height 270
click at [244, 76] on pre at bounding box center [288, 133] width 172 height 270
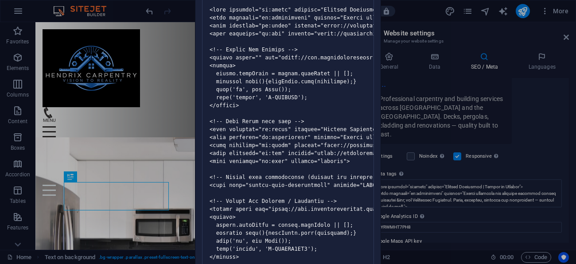
click at [257, 96] on pre at bounding box center [288, 133] width 172 height 270
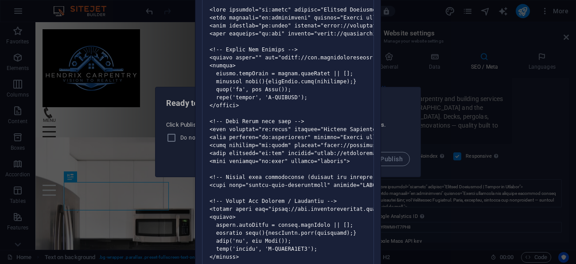
click at [392, 162] on div "Invalid HTML You have entered the following invalid HTML code (e.g. missing clo…" at bounding box center [288, 132] width 576 height 264
click at [392, 161] on div "Invalid HTML You have entered the following invalid HTML code (e.g. missing clo…" at bounding box center [288, 132] width 576 height 264
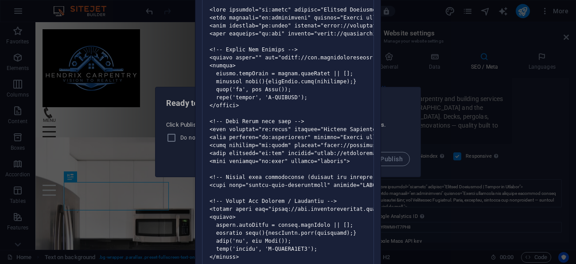
click at [392, 161] on div "Invalid HTML You have entered the following invalid HTML code (e.g. missing clo…" at bounding box center [288, 132] width 576 height 264
click at [174, 137] on div "Invalid HTML You have entered the following invalid HTML code (e.g. missing clo…" at bounding box center [288, 132] width 576 height 264
click at [296, 124] on pre at bounding box center [288, 133] width 172 height 270
click at [296, 122] on pre at bounding box center [288, 133] width 172 height 270
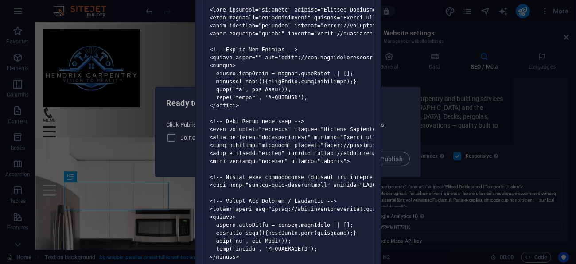
click at [332, 94] on pre at bounding box center [288, 133] width 172 height 270
click at [325, 80] on pre at bounding box center [288, 133] width 172 height 270
click at [332, 88] on pre at bounding box center [288, 133] width 172 height 270
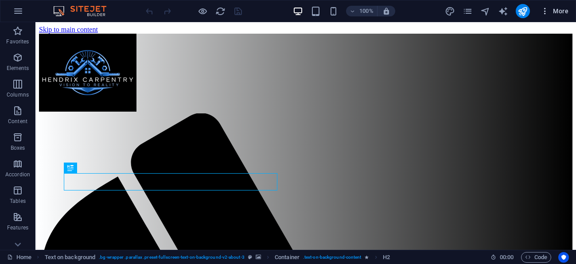
click at [551, 13] on span "More" at bounding box center [555, 11] width 28 height 9
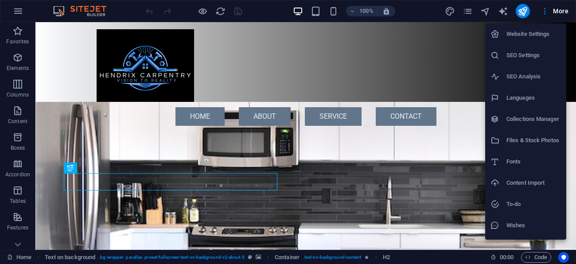
click at [523, 55] on h6 "SEO Settings" at bounding box center [534, 55] width 55 height 11
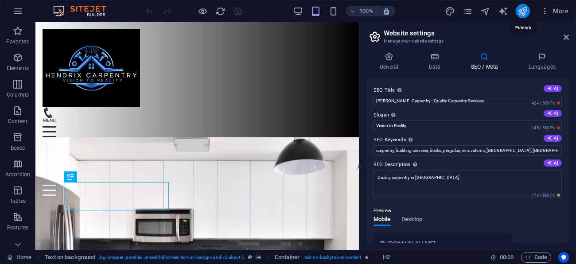
click at [524, 12] on icon "publish" at bounding box center [523, 11] width 10 height 10
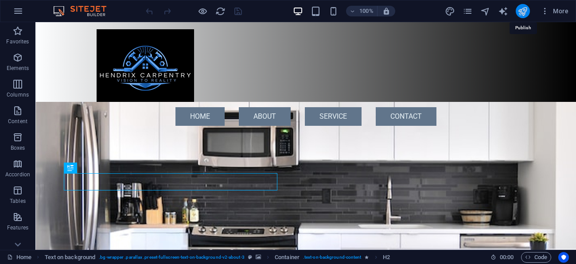
click at [523, 8] on icon "publish" at bounding box center [523, 11] width 10 height 10
